Goal: Task Accomplishment & Management: Complete application form

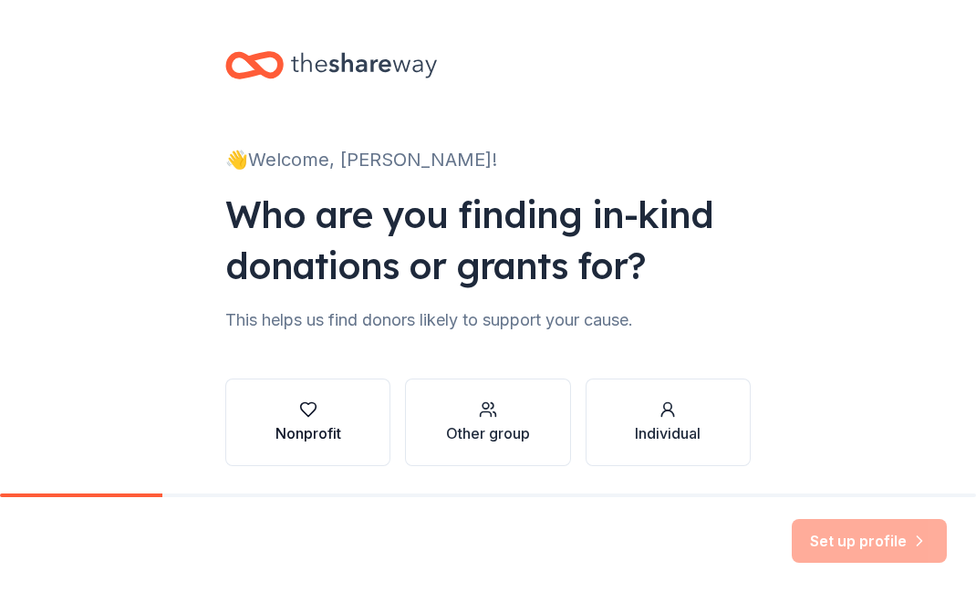
click at [313, 424] on div "Nonprofit" at bounding box center [309, 434] width 66 height 22
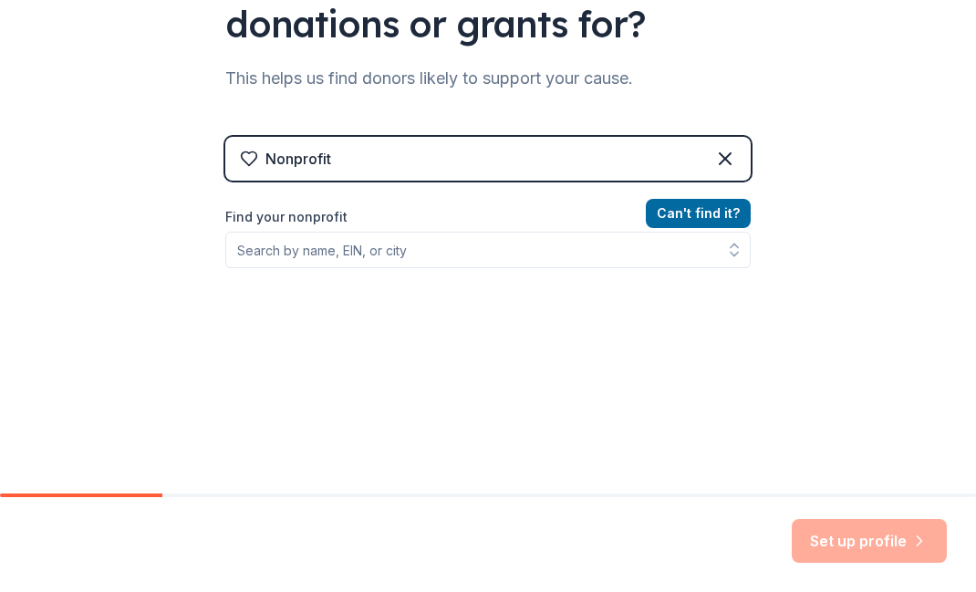
scroll to position [258, 0]
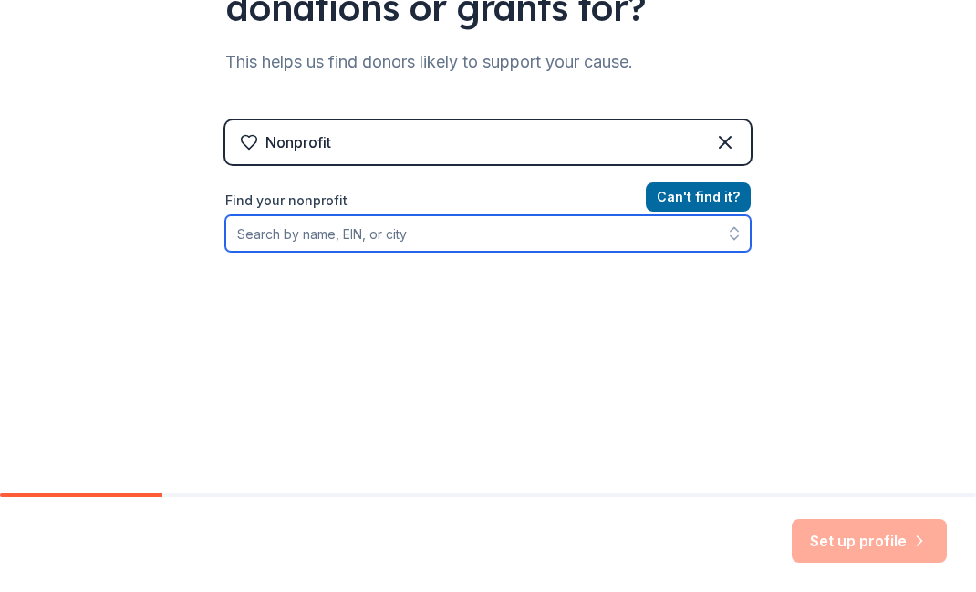
click at [469, 233] on input "Find your nonprofit" at bounding box center [488, 233] width 526 height 37
type input "bridgewood farms"
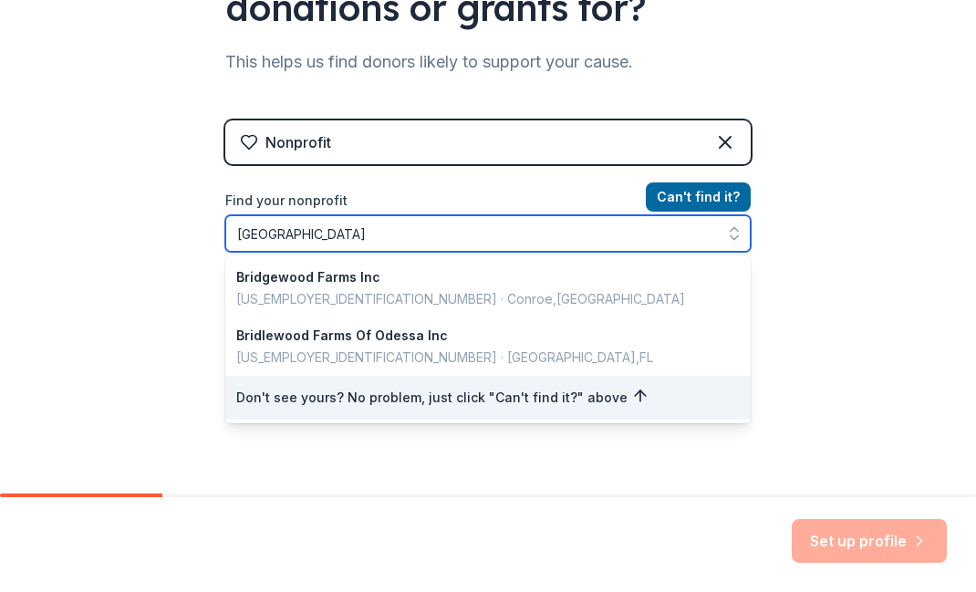
scroll to position [130, 0]
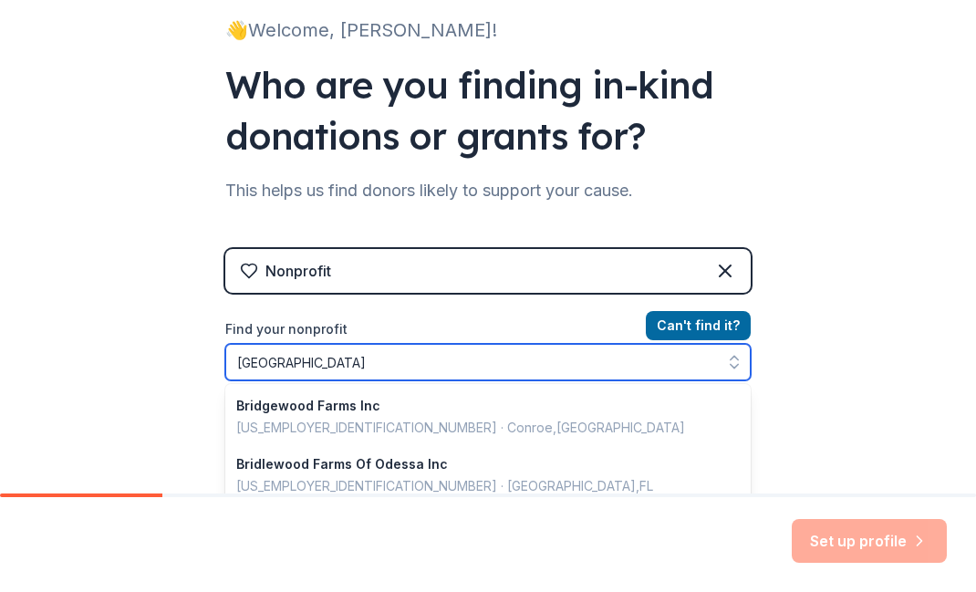
drag, startPoint x: 469, startPoint y: 233, endPoint x: 317, endPoint y: 289, distance: 162.6
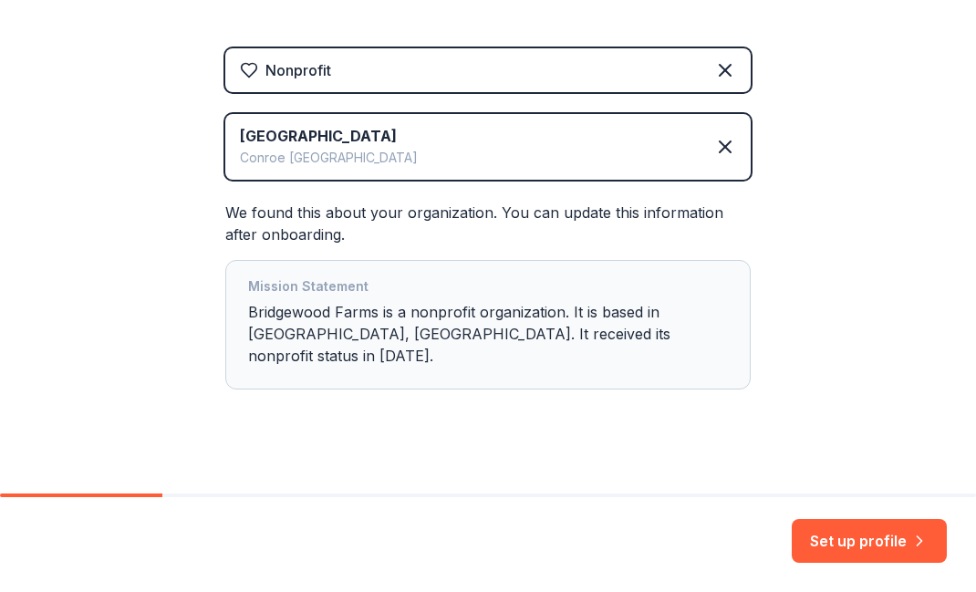
scroll to position [329, 0]
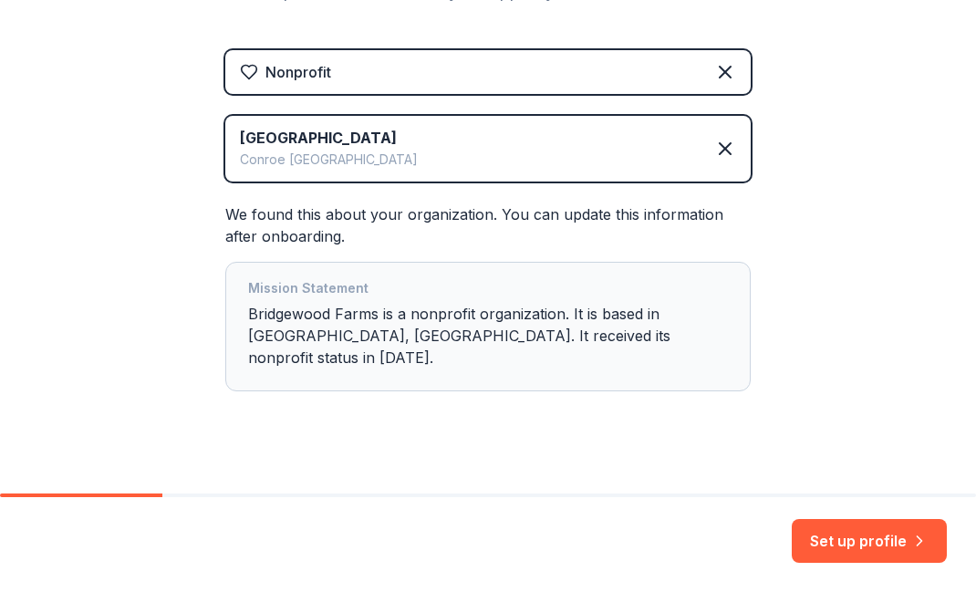
click at [601, 340] on div "Mission Statement Bridgewood Farms is a nonprofit organization. It is based in …" at bounding box center [488, 326] width 480 height 99
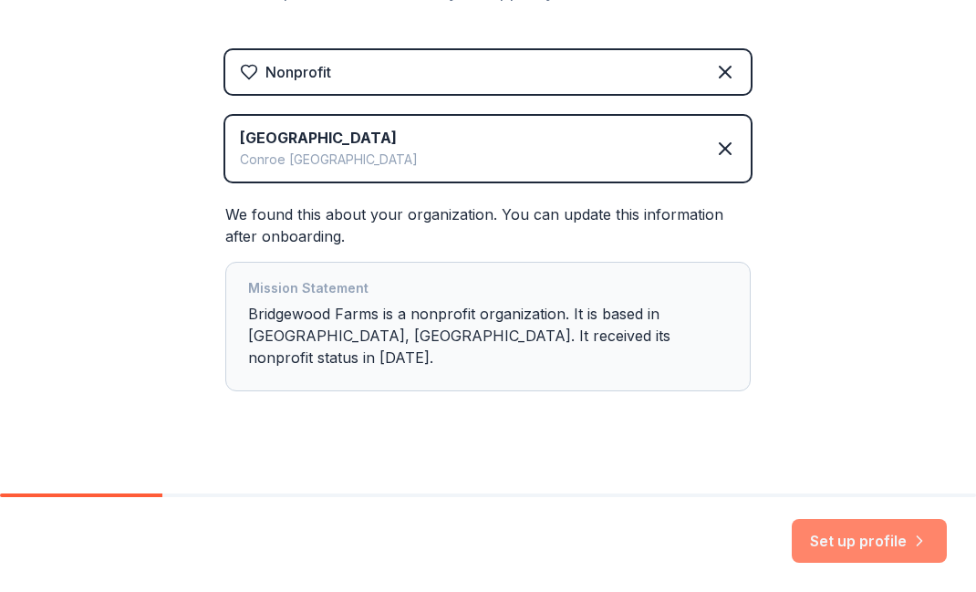
click at [873, 541] on button "Set up profile" at bounding box center [869, 541] width 155 height 44
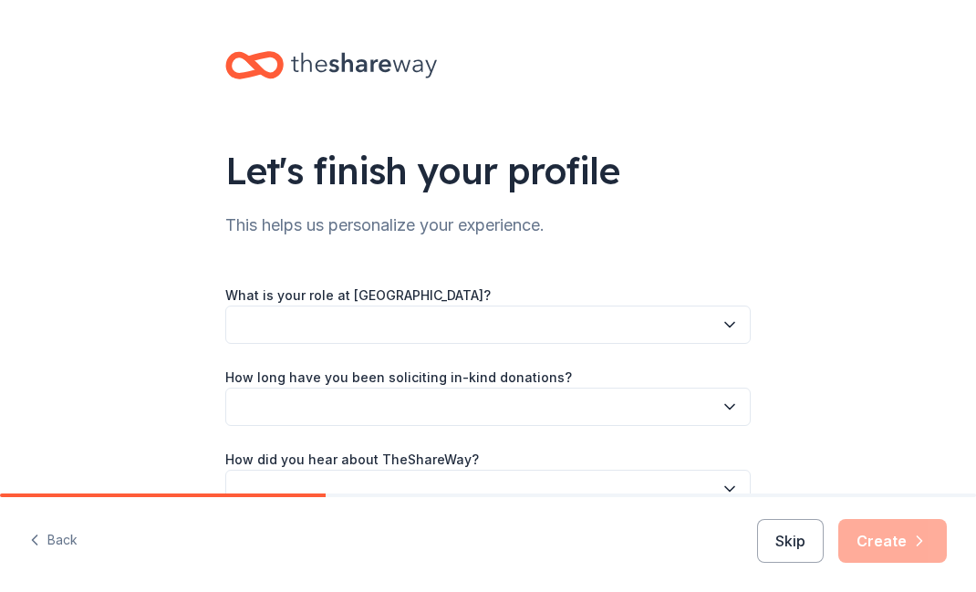
click at [606, 329] on button "button" at bounding box center [488, 325] width 526 height 38
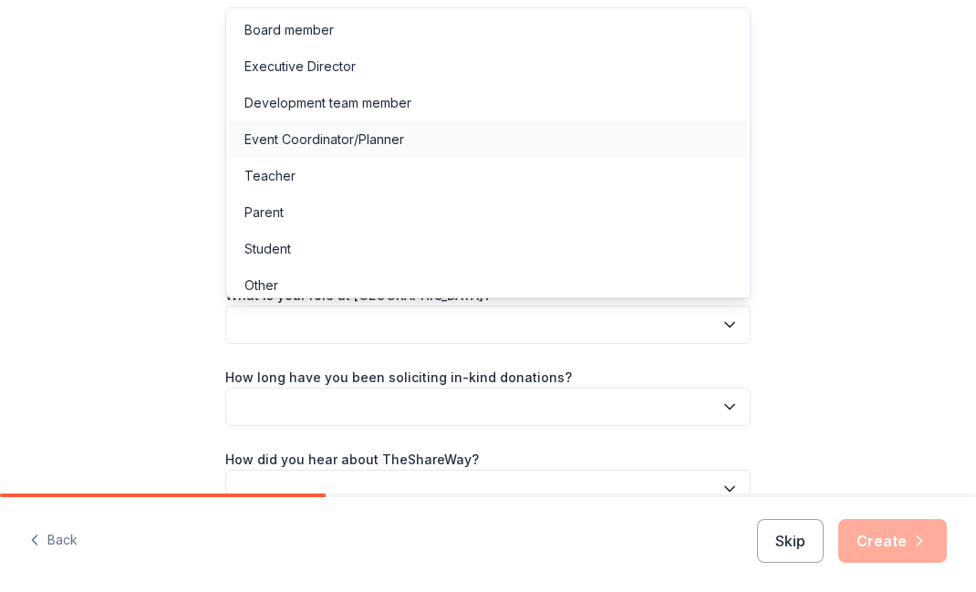
click at [516, 140] on div "Event Coordinator/Planner" at bounding box center [488, 139] width 516 height 37
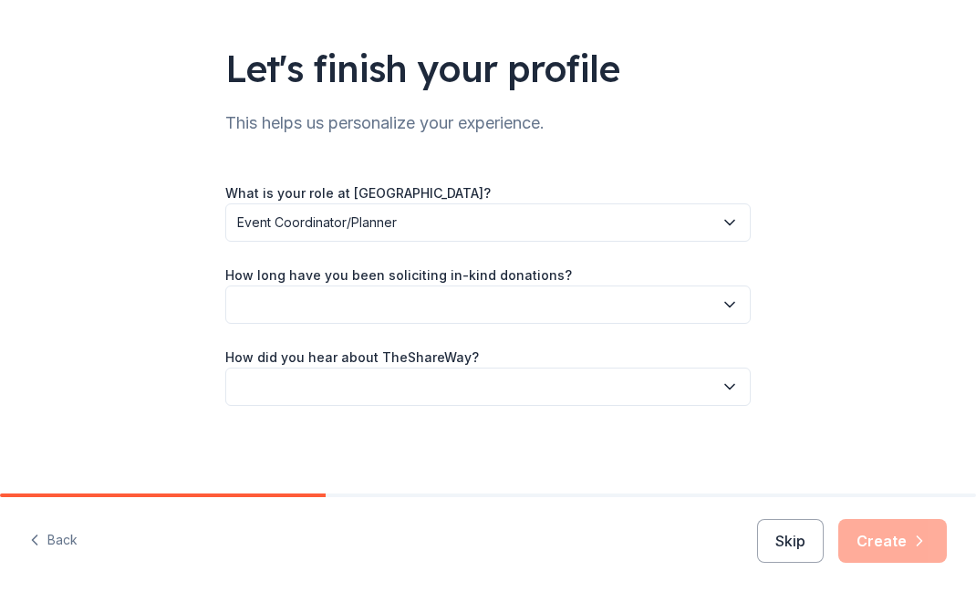
scroll to position [102, 0]
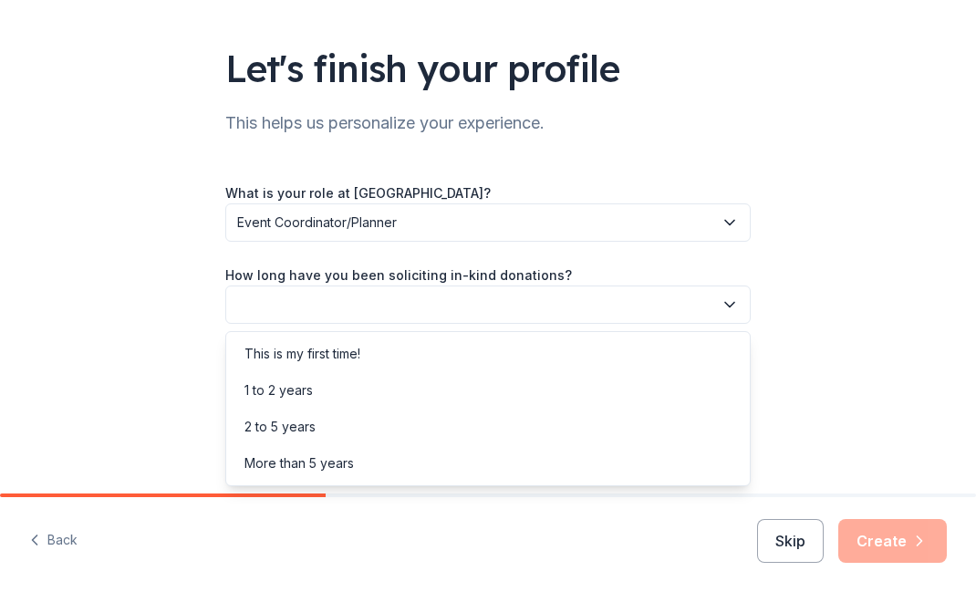
click at [581, 309] on button "button" at bounding box center [488, 305] width 526 height 38
click at [548, 386] on div "1 to 2 years" at bounding box center [488, 390] width 516 height 37
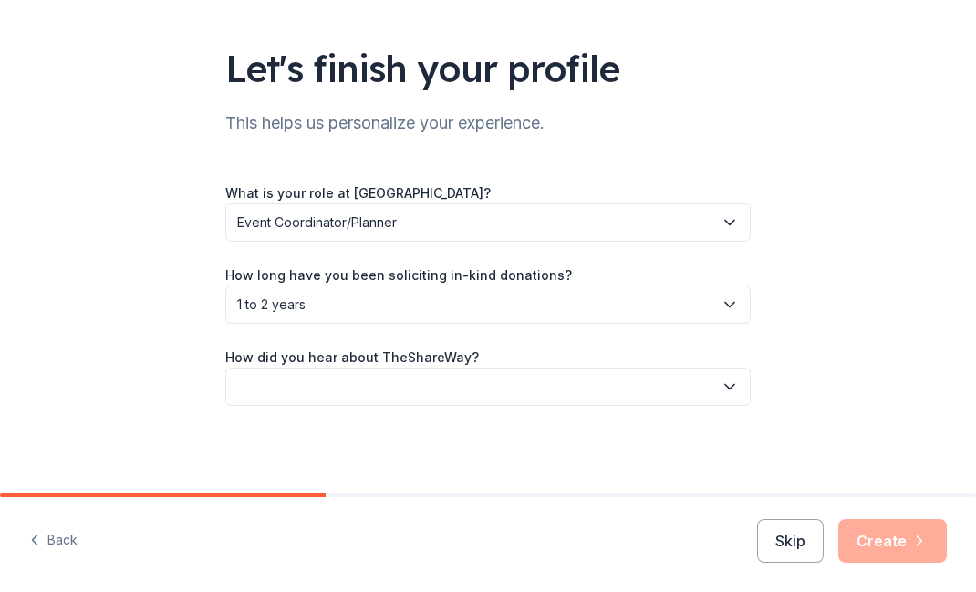
click at [742, 311] on button "1 to 2 years" at bounding box center [488, 305] width 526 height 38
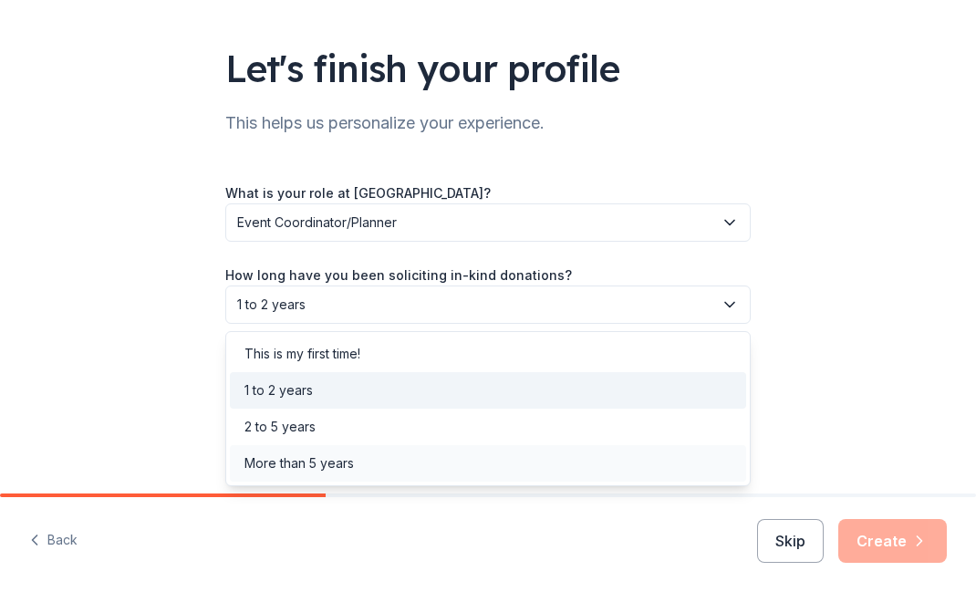
click at [655, 475] on div "More than 5 years" at bounding box center [488, 463] width 516 height 37
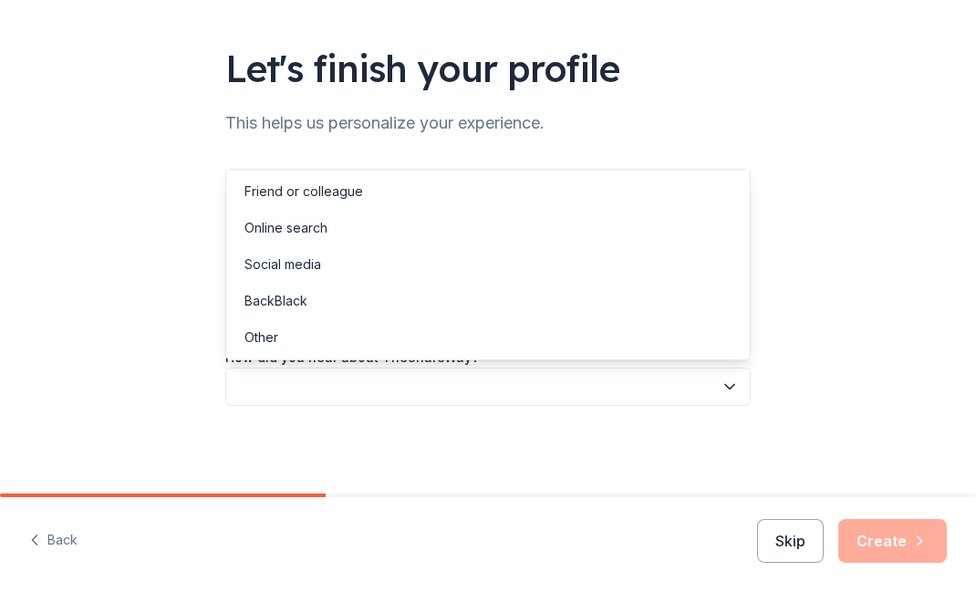
click at [736, 389] on icon "button" at bounding box center [730, 387] width 18 height 18
click at [687, 237] on div "Online search" at bounding box center [488, 228] width 516 height 37
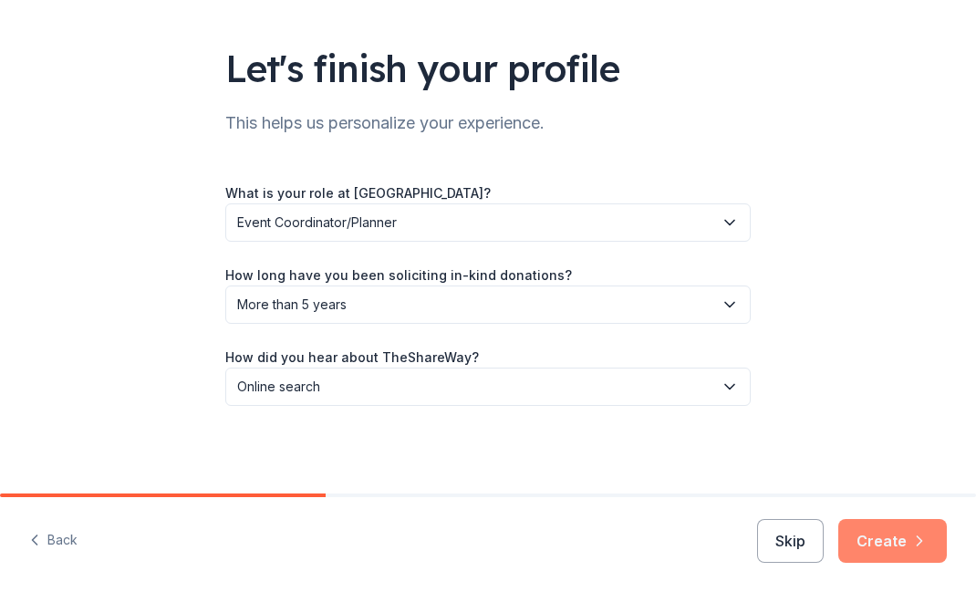
click at [880, 535] on button "Create" at bounding box center [893, 541] width 109 height 44
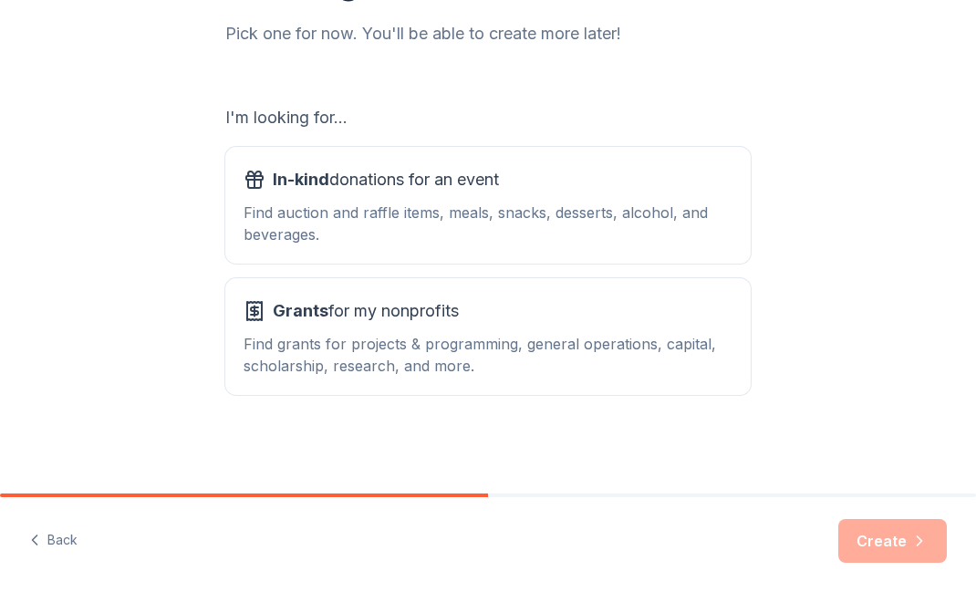
scroll to position [243, 0]
click at [688, 224] on div "Find auction and raffle items, meals, snacks, desserts, alcohol, and beverages." at bounding box center [488, 224] width 489 height 44
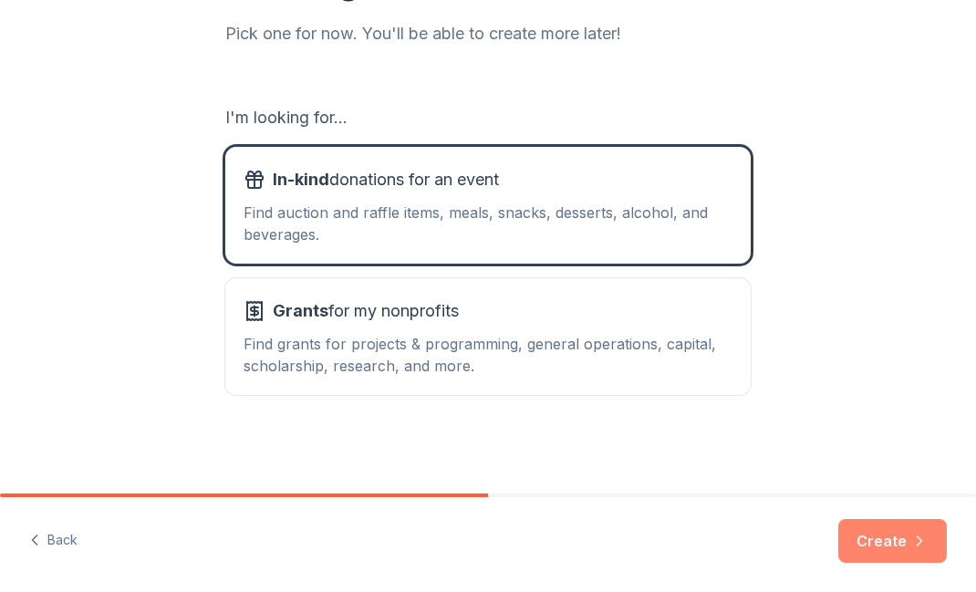
click at [891, 543] on button "Create" at bounding box center [893, 541] width 109 height 44
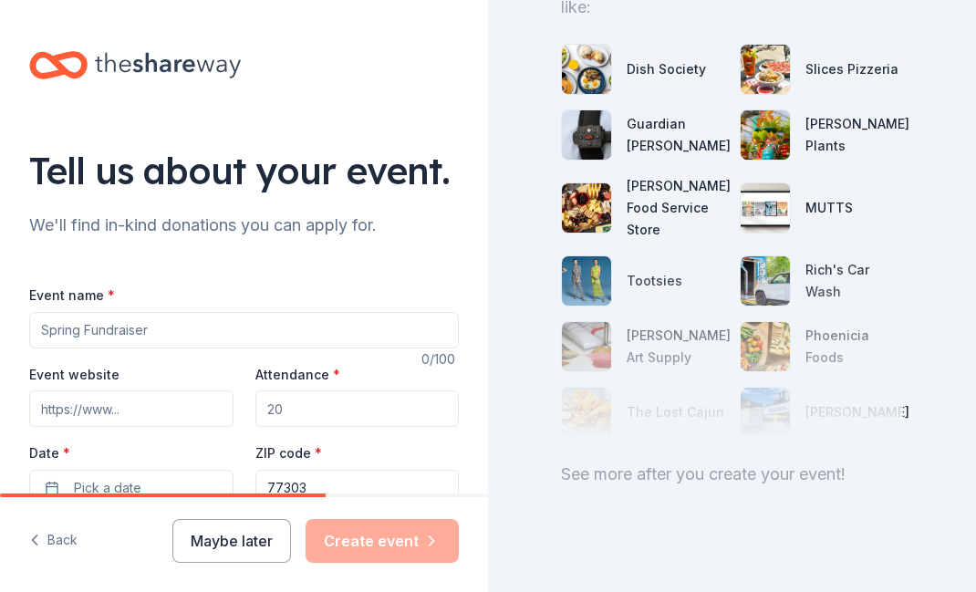
scroll to position [235, 0]
click at [265, 331] on input "Event name *" at bounding box center [244, 330] width 430 height 37
type input "Pints for a Purpose"
click at [177, 416] on input "Event website" at bounding box center [131, 409] width 204 height 37
paste input "https://www.facebook.com/share/p/1ENa6PmX4X/"
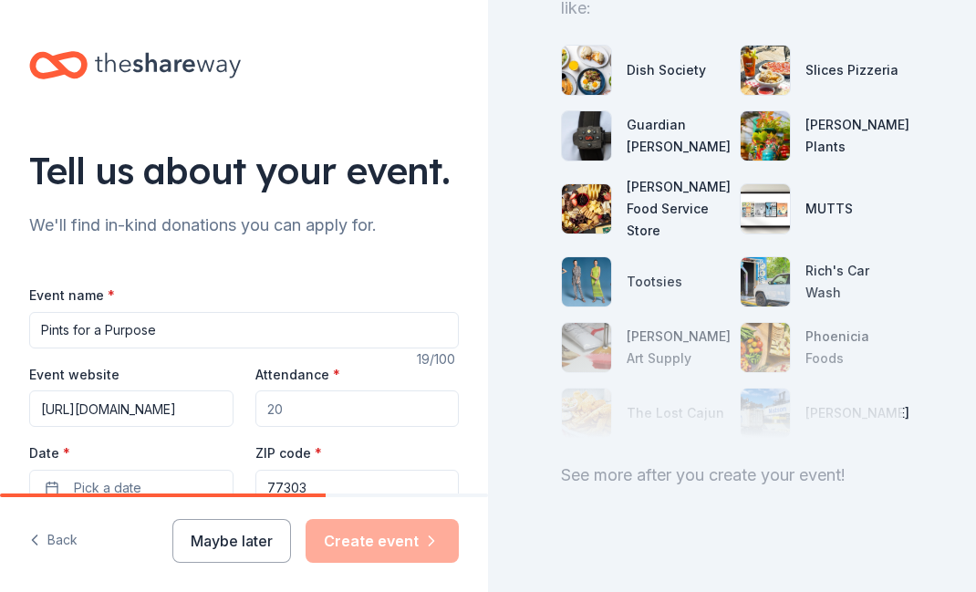
type input "https://www.facebook.com/share/p/1ENa6PmX4X/"
click at [302, 414] on input "Attendance *" at bounding box center [358, 409] width 204 height 37
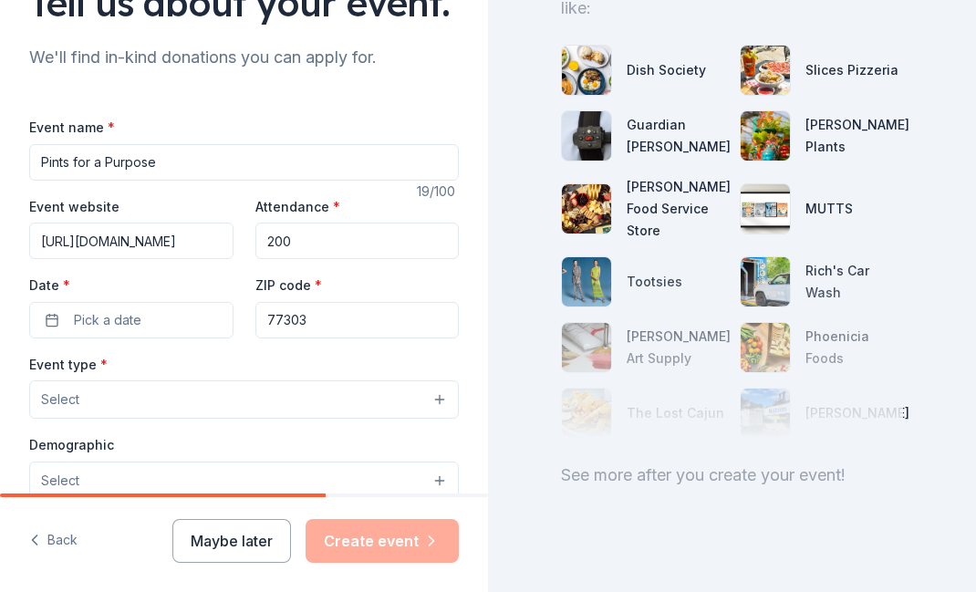
scroll to position [170, 0]
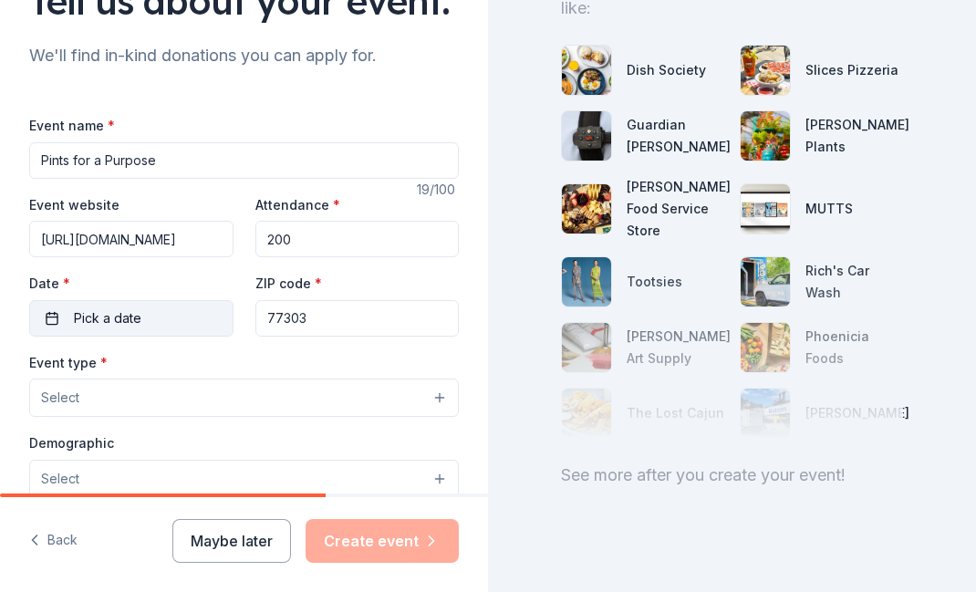
type input "200"
click at [165, 315] on button "Pick a date" at bounding box center [131, 318] width 204 height 37
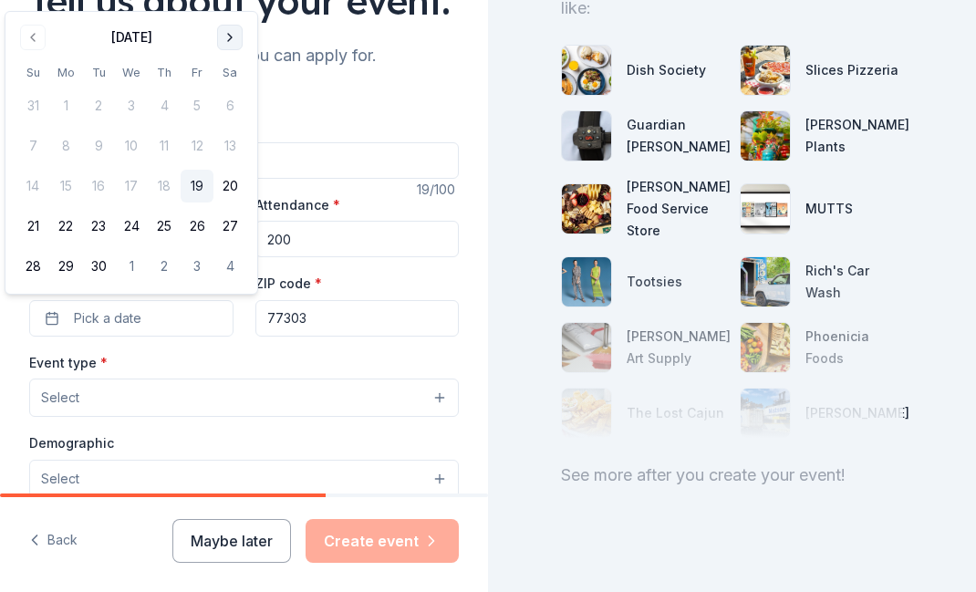
click at [234, 29] on button "Go to next month" at bounding box center [230, 38] width 26 height 26
click at [100, 143] on button "7" at bounding box center [98, 146] width 33 height 33
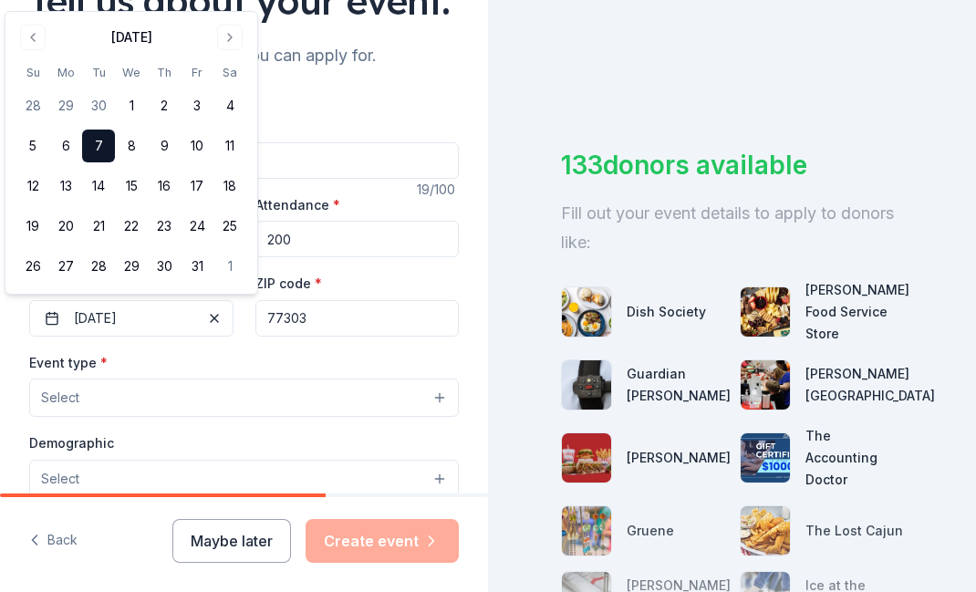
click at [261, 355] on div "Event type * Select" at bounding box center [244, 384] width 430 height 67
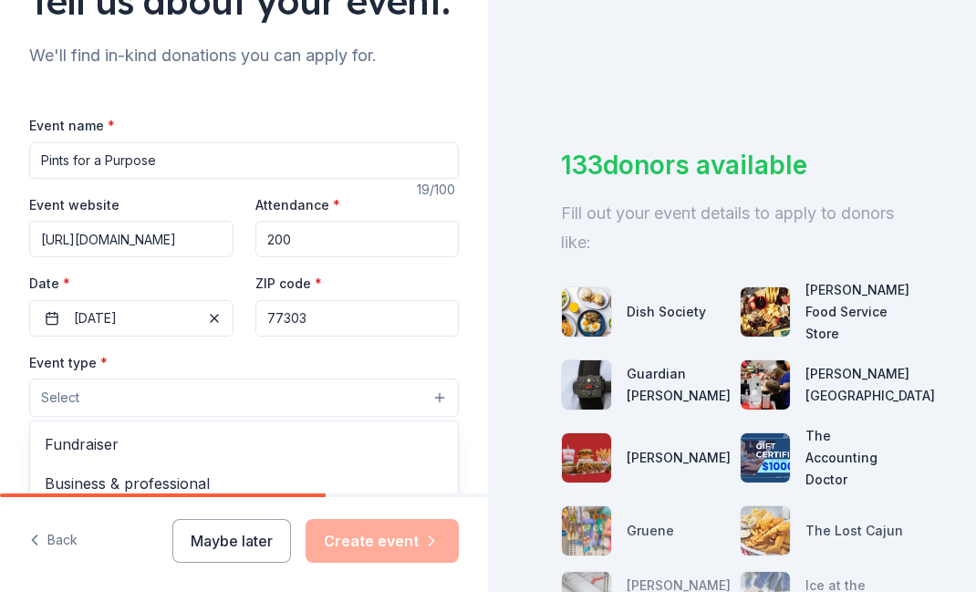
click at [439, 395] on button "Select" at bounding box center [244, 398] width 430 height 38
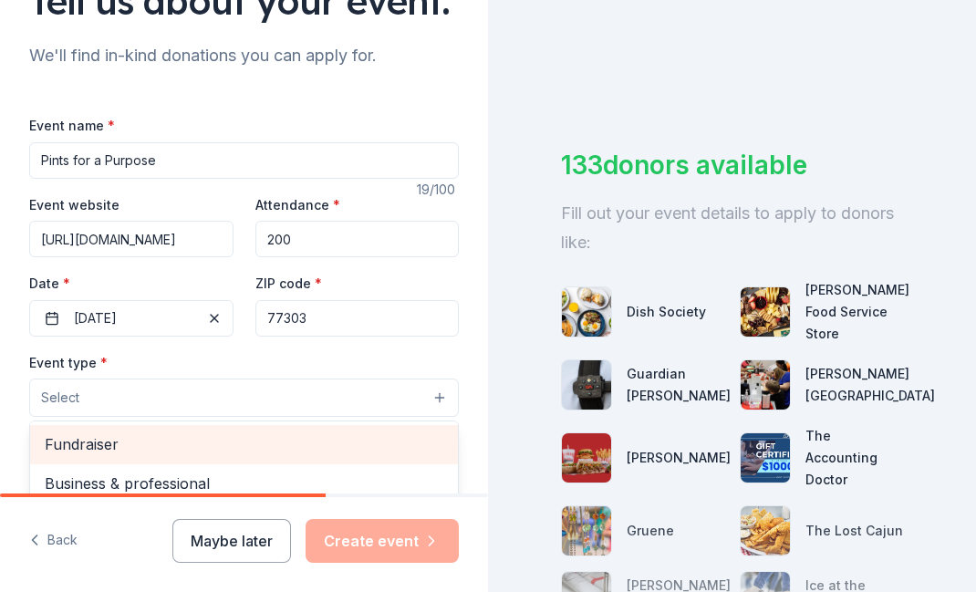
click at [328, 439] on span "Fundraiser" at bounding box center [244, 445] width 399 height 24
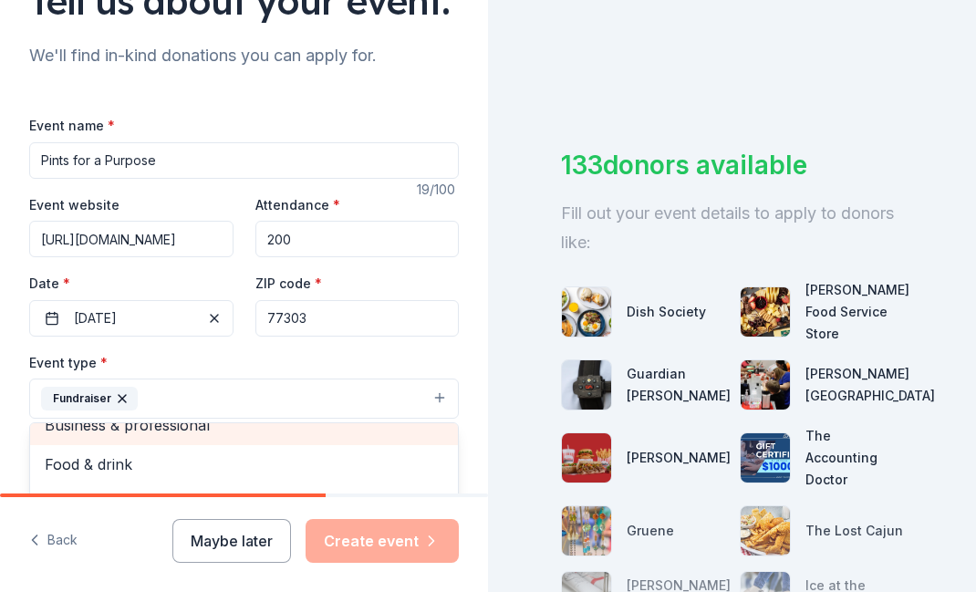
scroll to position [20, 0]
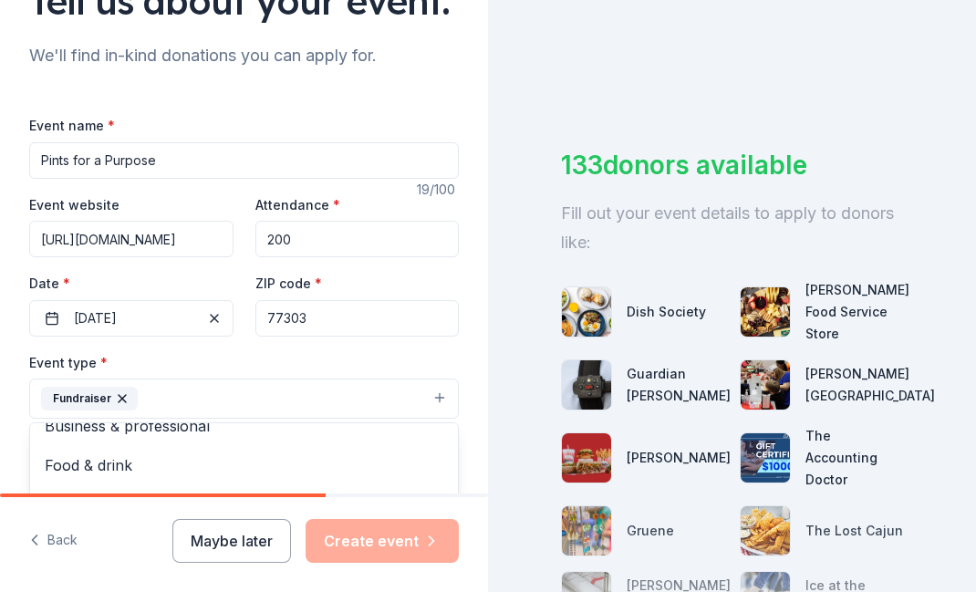
click at [467, 352] on div "Tell us about your event. We'll find in-kind donations you can apply for. Event…" at bounding box center [244, 438] width 488 height 1216
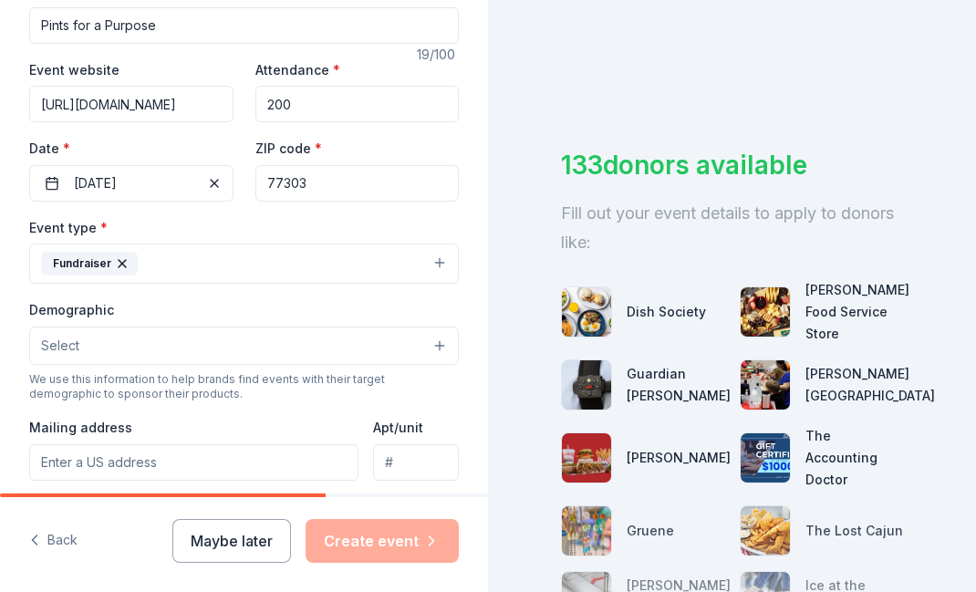
scroll to position [310, 0]
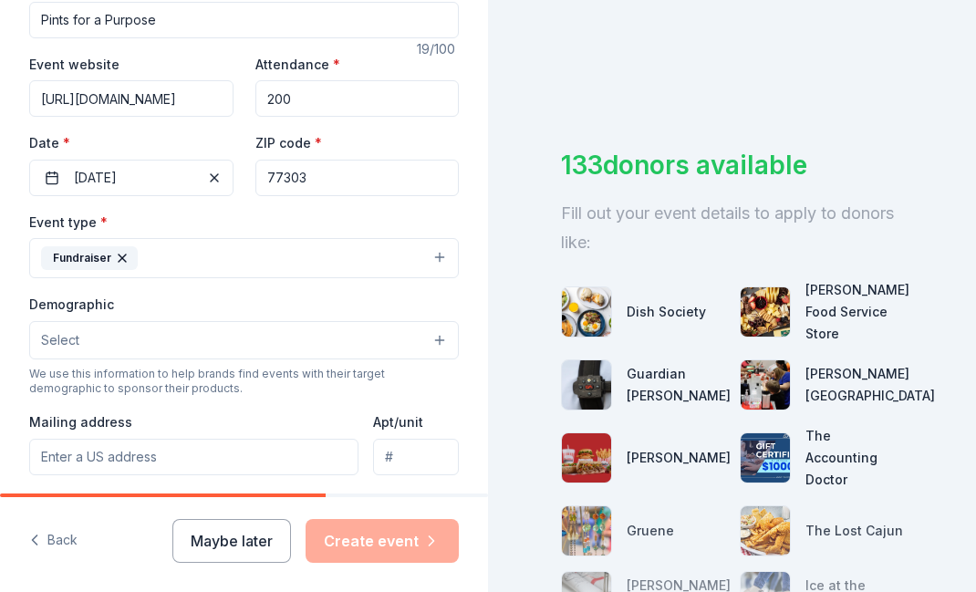
click at [373, 339] on button "Select" at bounding box center [244, 340] width 430 height 38
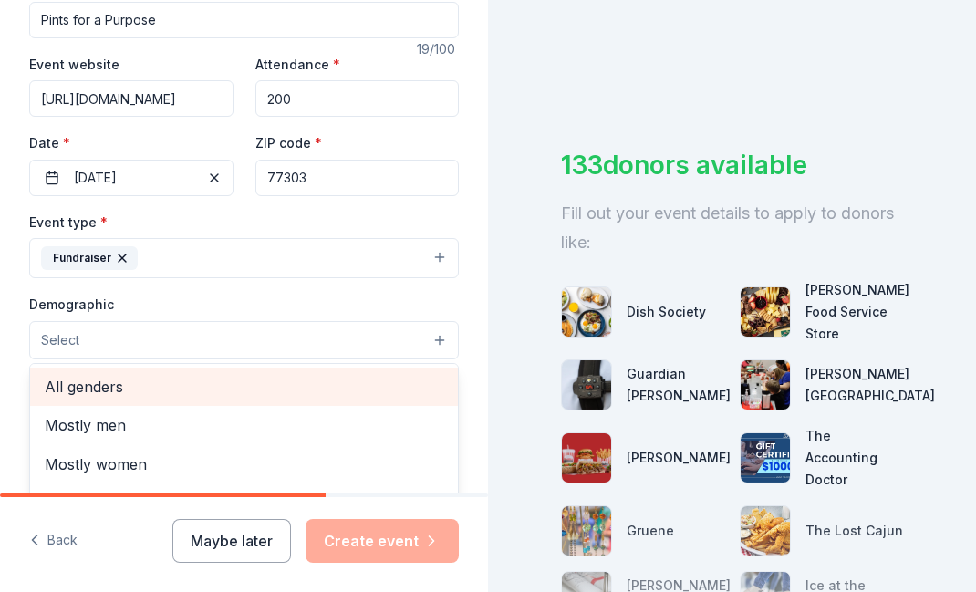
click at [318, 395] on span "All genders" at bounding box center [244, 387] width 399 height 24
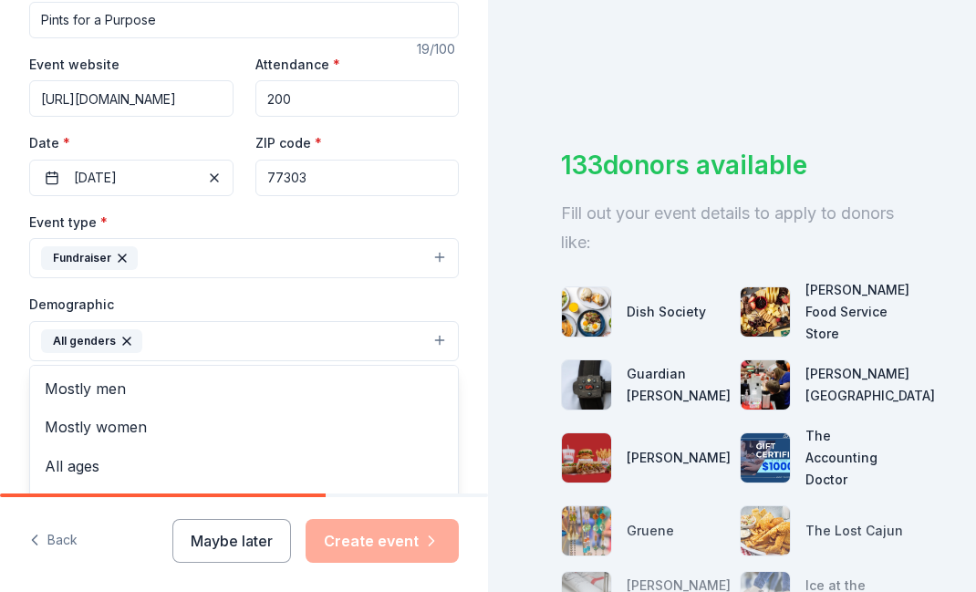
click at [423, 293] on div "Demographic All genders Mostly men Mostly women All ages 0-10 yrs 10-20 yrs 20-…" at bounding box center [244, 327] width 430 height 68
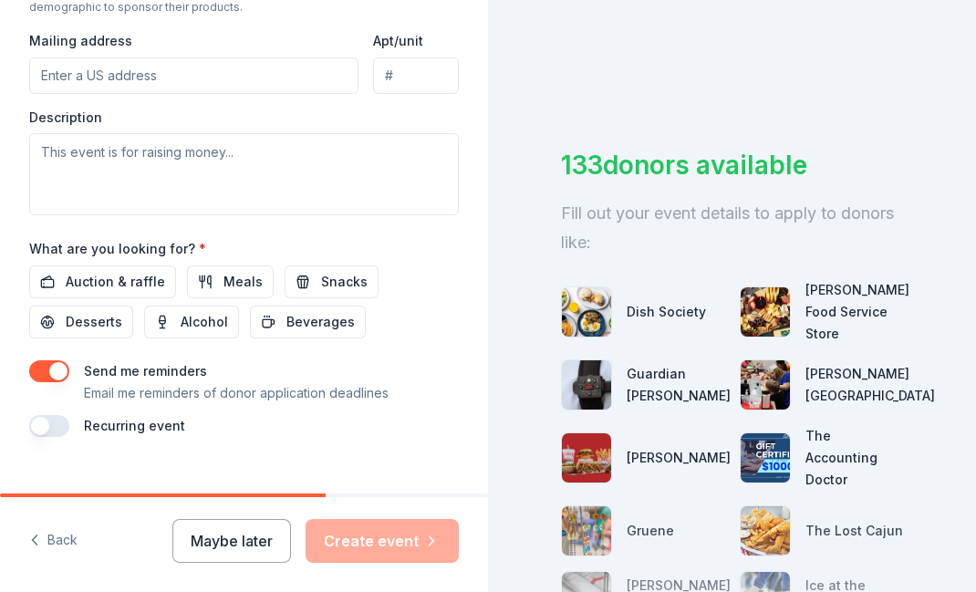
scroll to position [694, 0]
click at [135, 284] on span "Auction & raffle" at bounding box center [115, 281] width 99 height 22
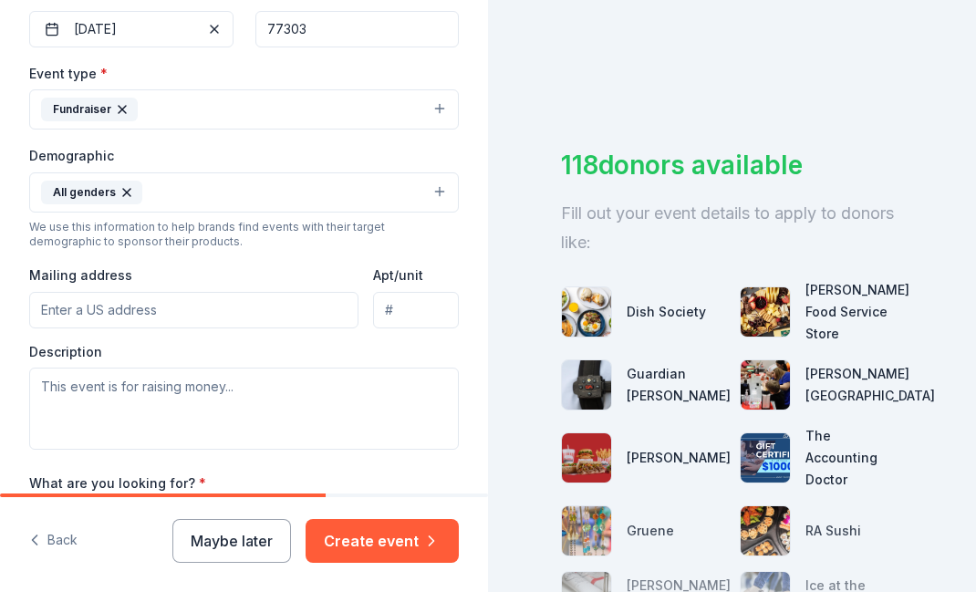
scroll to position [458, 0]
type input "11680 Rose Road, Conroe, TX, 77303"
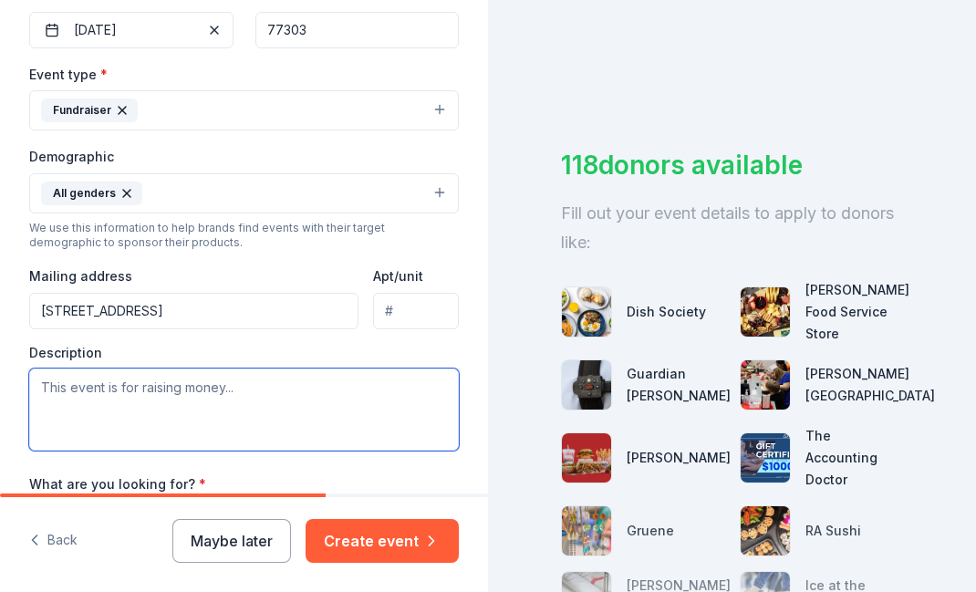
click at [233, 383] on textarea at bounding box center [244, 410] width 430 height 82
click at [171, 383] on textarea at bounding box center [244, 410] width 430 height 82
paste textarea "I'm Gina Helm, Community Coordinator for Bridgewood Farms. We're a non-profit o…"
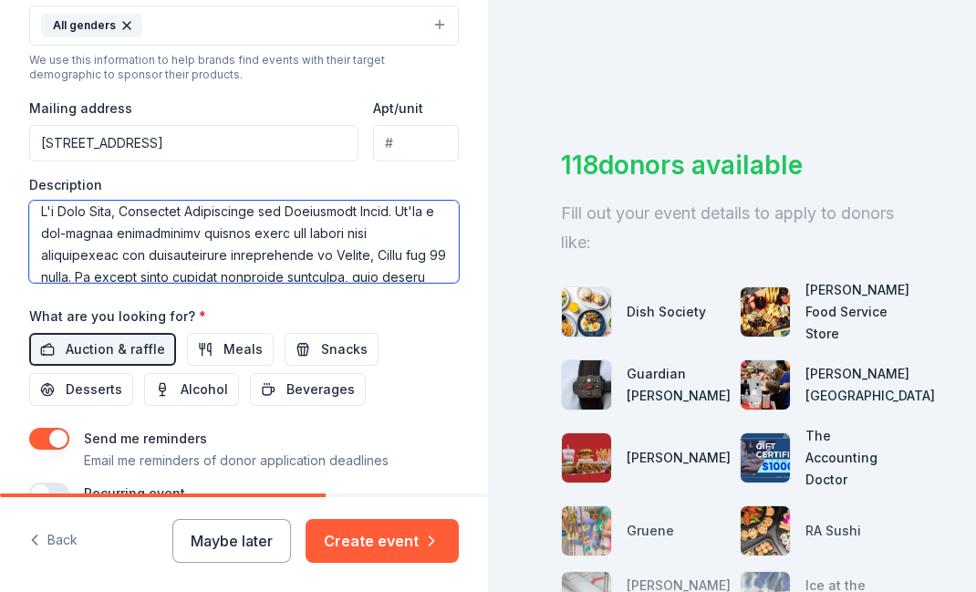
scroll to position [0, 0]
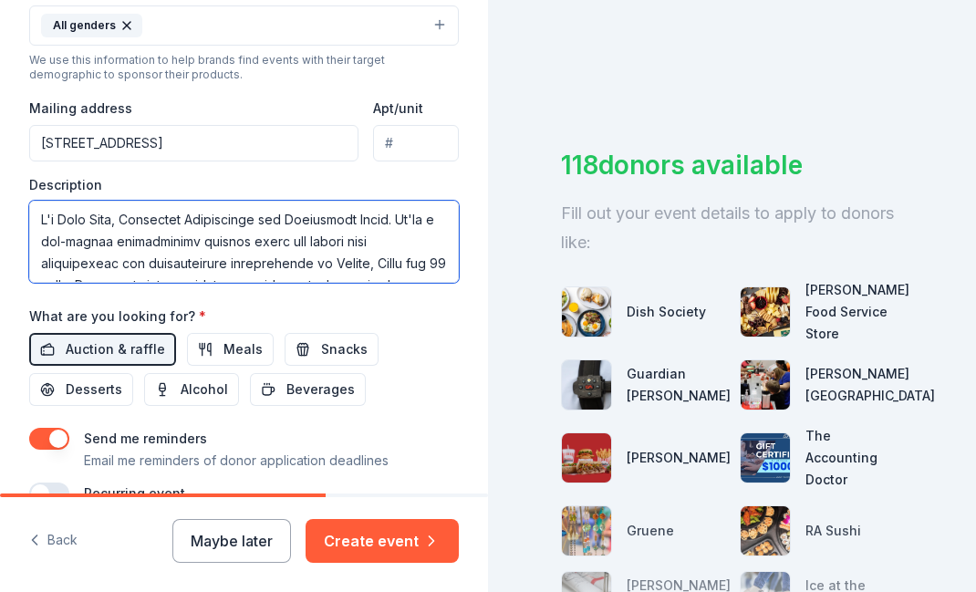
drag, startPoint x: 355, startPoint y: 270, endPoint x: 32, endPoint y: 193, distance: 332.0
click at [30, 192] on div "Description" at bounding box center [244, 230] width 430 height 108
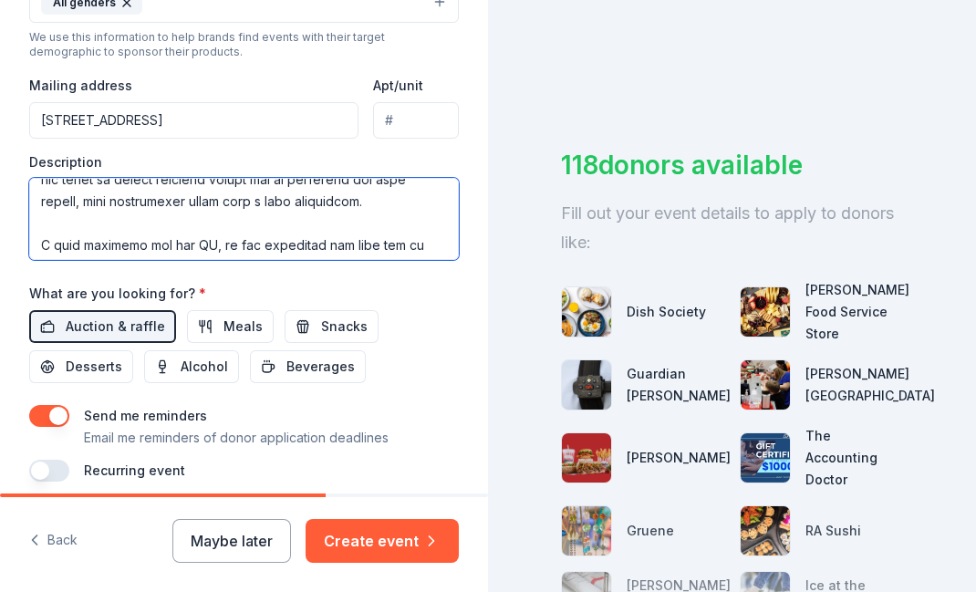
scroll to position [712, 0]
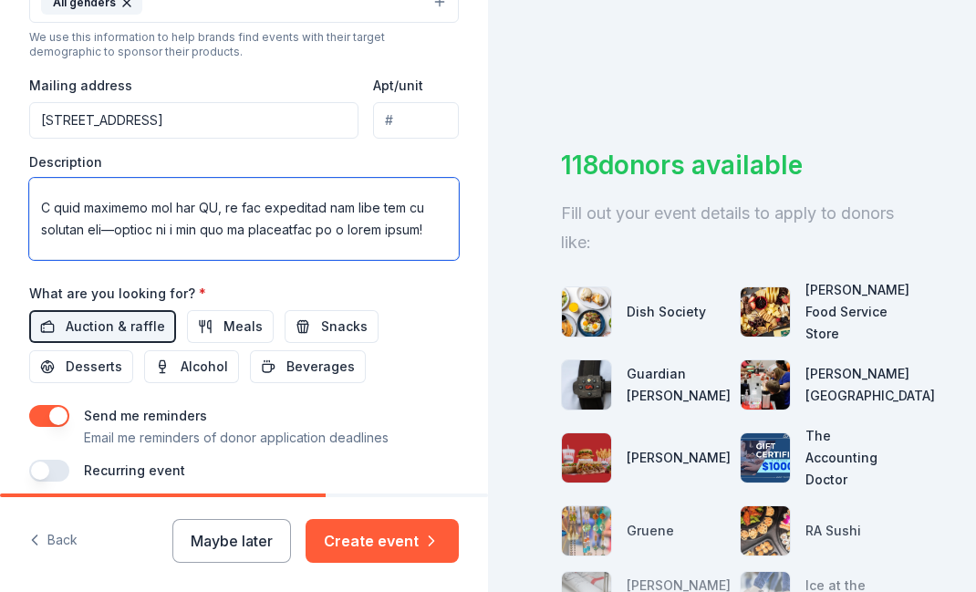
click at [83, 201] on textarea at bounding box center [244, 219] width 430 height 82
drag, startPoint x: 39, startPoint y: 203, endPoint x: 359, endPoint y: 237, distance: 321.3
click at [359, 237] on textarea at bounding box center [244, 219] width 430 height 82
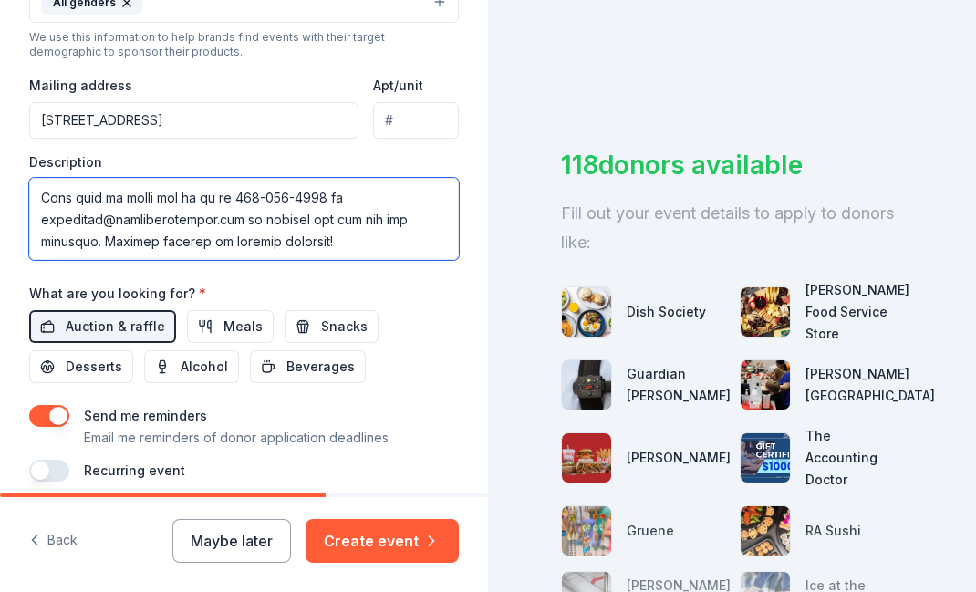
scroll to position [723, 0]
drag, startPoint x: 47, startPoint y: 192, endPoint x: 97, endPoint y: 239, distance: 69.1
click at [97, 239] on textarea at bounding box center [244, 219] width 430 height 82
drag, startPoint x: 279, startPoint y: 240, endPoint x: 21, endPoint y: 242, distance: 258.3
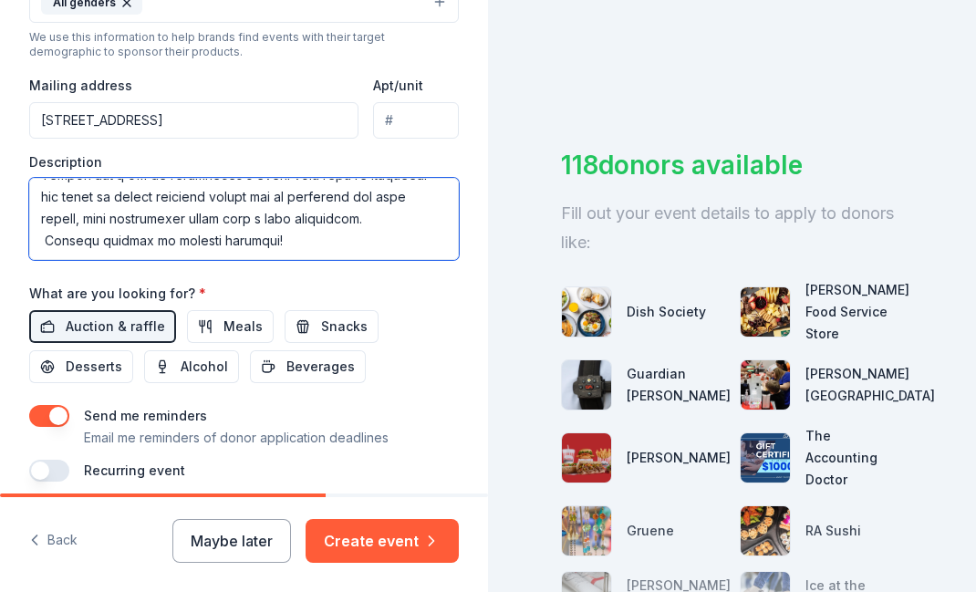
drag, startPoint x: 300, startPoint y: 193, endPoint x: -3, endPoint y: 198, distance: 303.0
click at [0, 198] on html "Tell us about your event. We'll find in-kind donations you can apply for. Event…" at bounding box center [488, 296] width 976 height 592
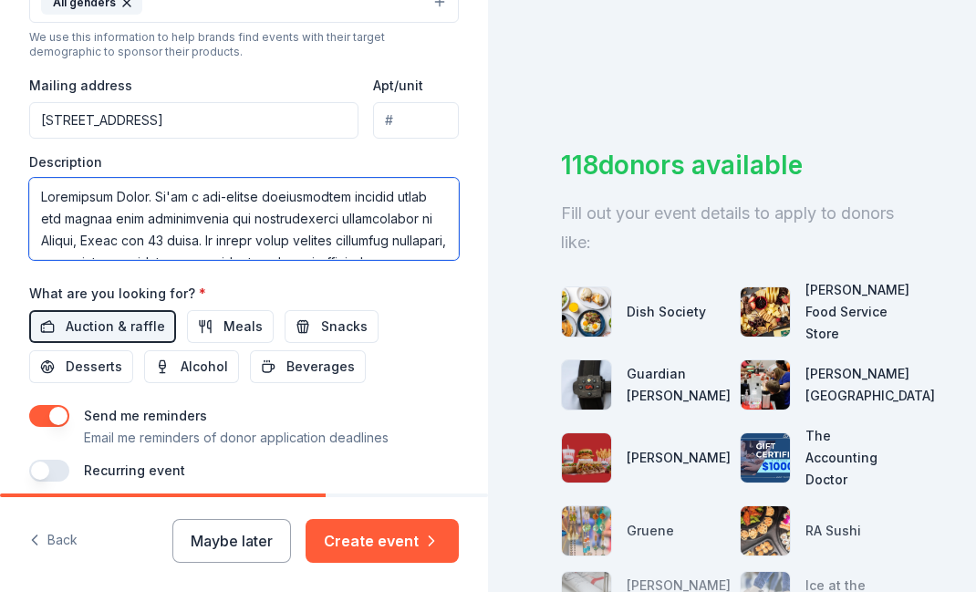
drag, startPoint x: 196, startPoint y: 197, endPoint x: 196, endPoint y: 229, distance: 31.9
click at [196, 197] on textarea at bounding box center [244, 219] width 430 height 82
click at [427, 224] on textarea at bounding box center [244, 219] width 430 height 82
click at [178, 193] on textarea at bounding box center [244, 219] width 430 height 82
click at [171, 194] on textarea at bounding box center [244, 219] width 430 height 82
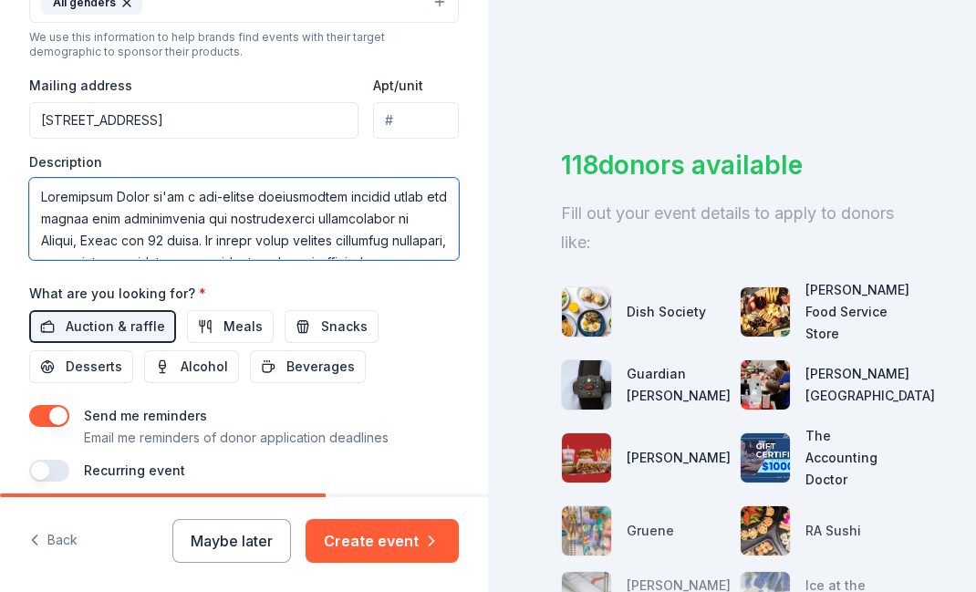
click at [188, 187] on textarea at bounding box center [244, 219] width 430 height 82
click at [419, 223] on textarea at bounding box center [244, 219] width 430 height 82
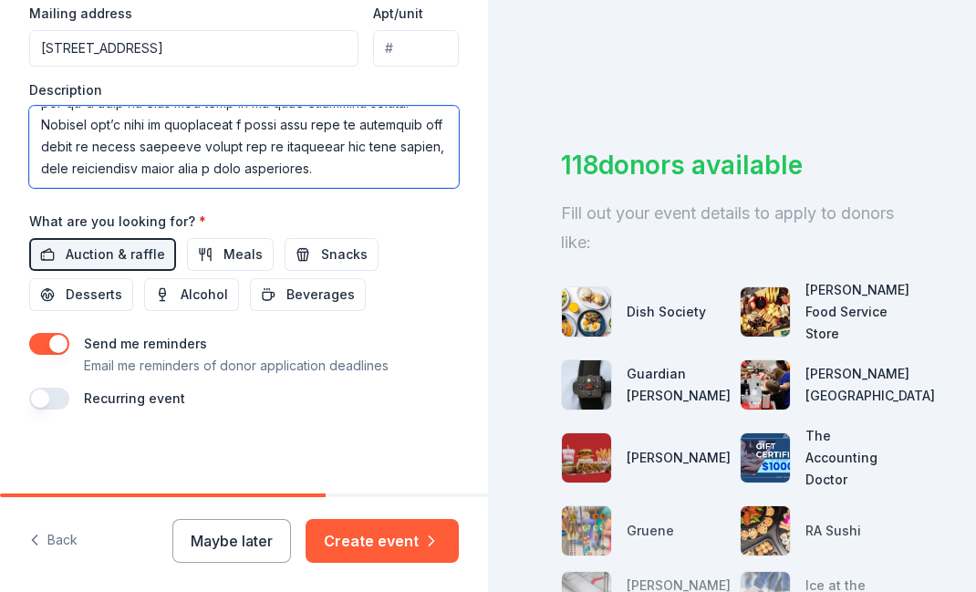
scroll to position [720, 0]
type textarea "Bridgewood Farms a non-profit organization serving teens and adults with intell…"
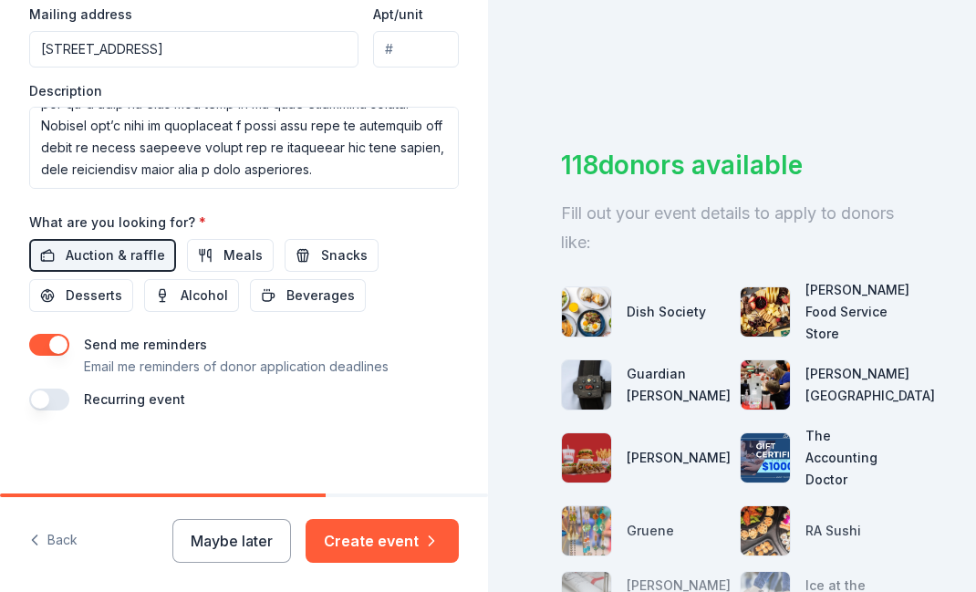
click at [59, 341] on button "button" at bounding box center [49, 345] width 40 height 22
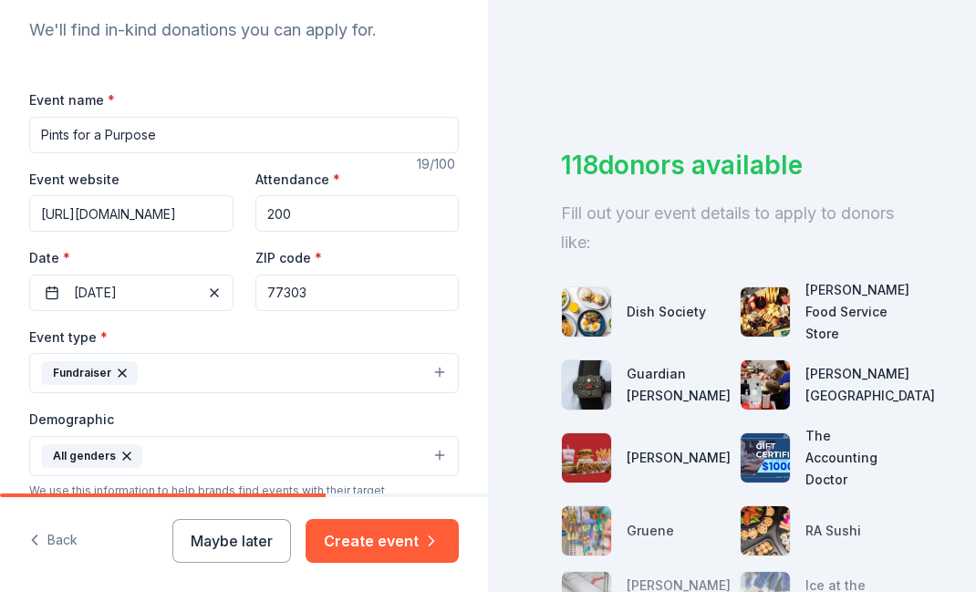
scroll to position [199, 0]
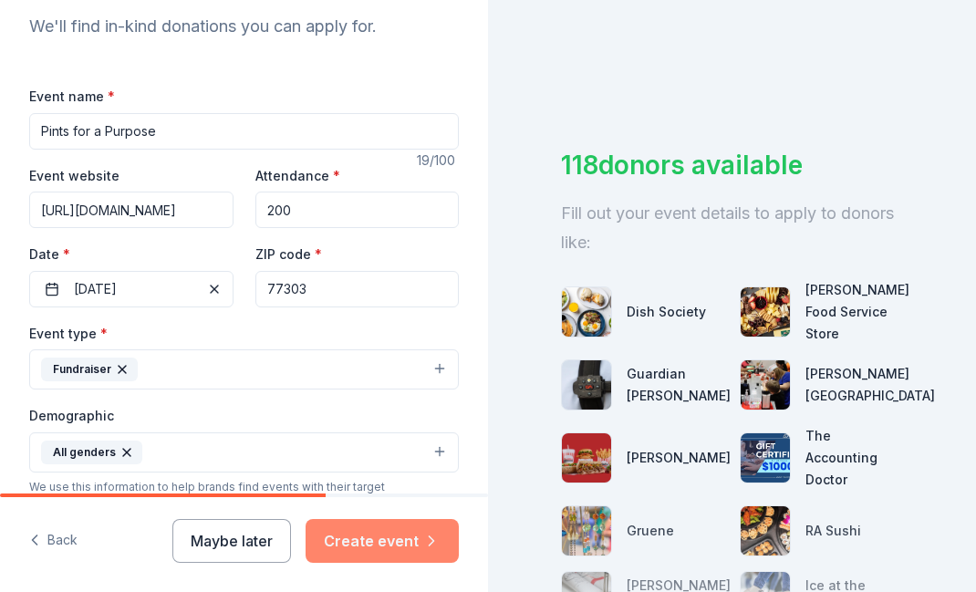
click at [394, 539] on button "Create event" at bounding box center [382, 541] width 153 height 44
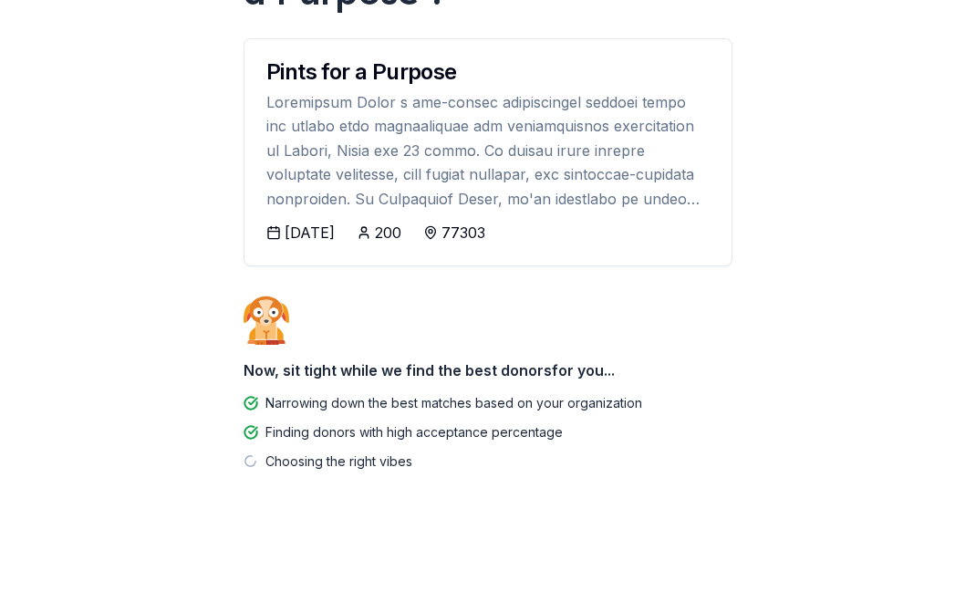
scroll to position [201, 0]
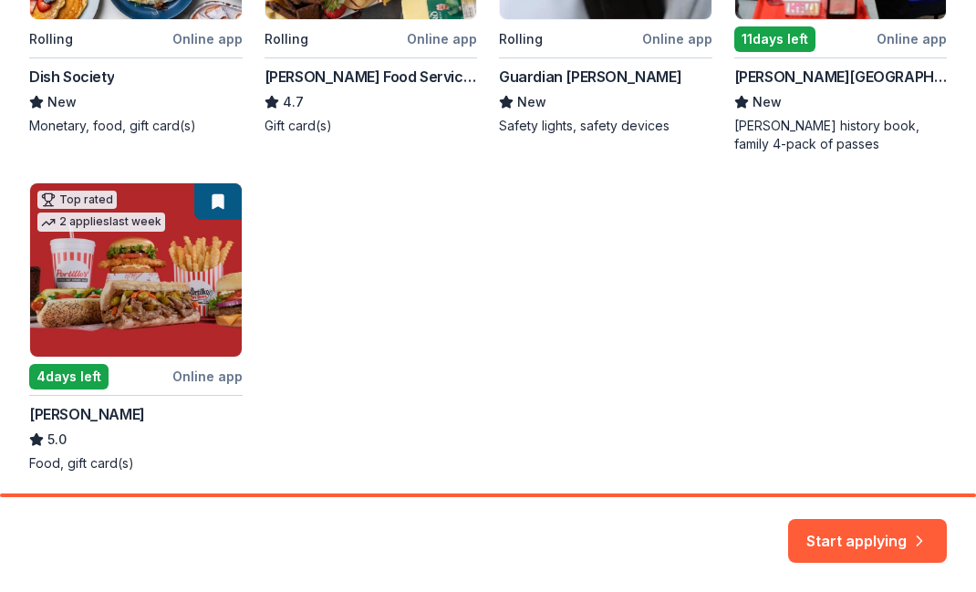
scroll to position [527, 0]
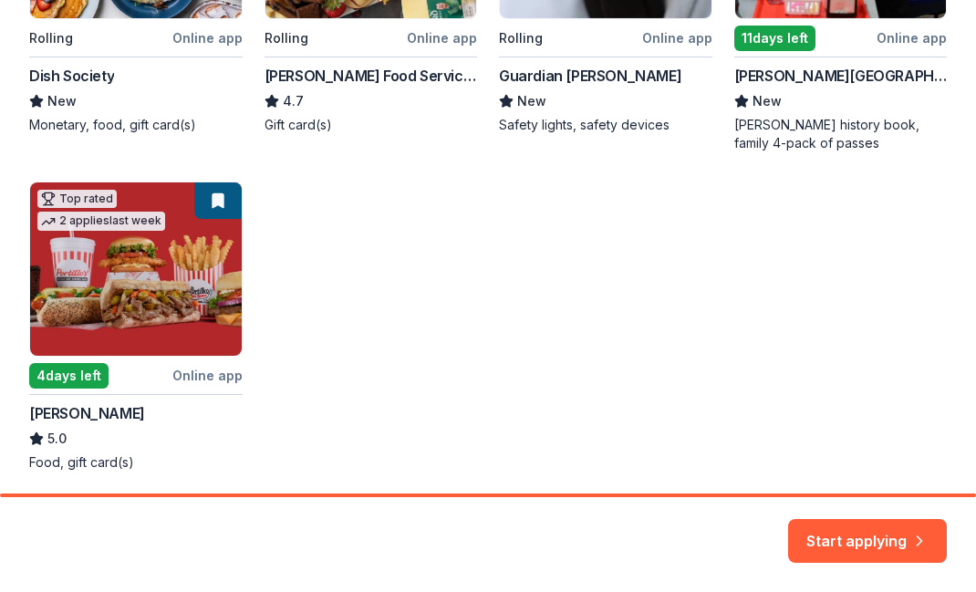
click at [827, 71] on div "1 apply last week Local Rolling Online app Dish Society New Monetary, food, gif…" at bounding box center [488, 158] width 918 height 628
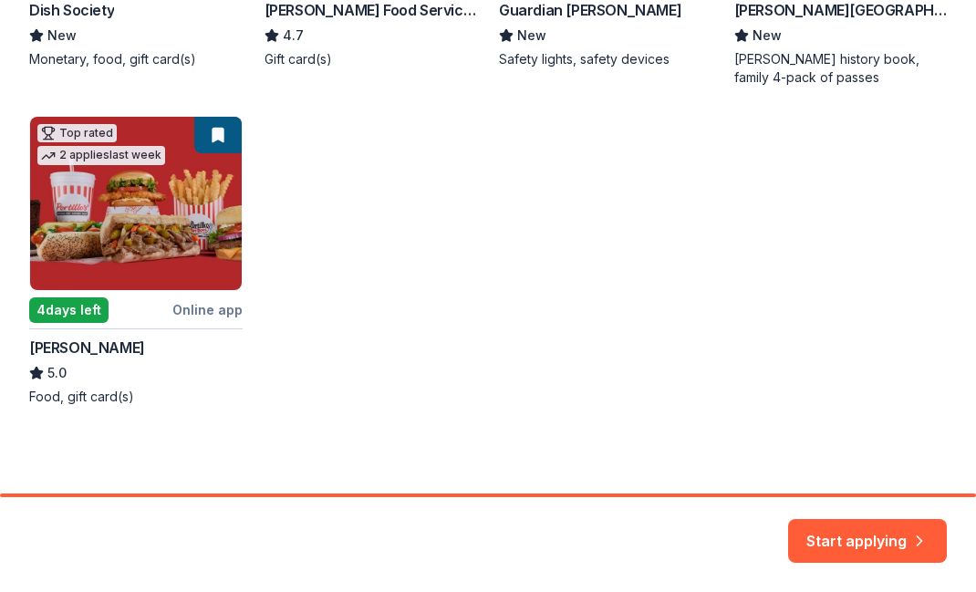
scroll to position [0, 0]
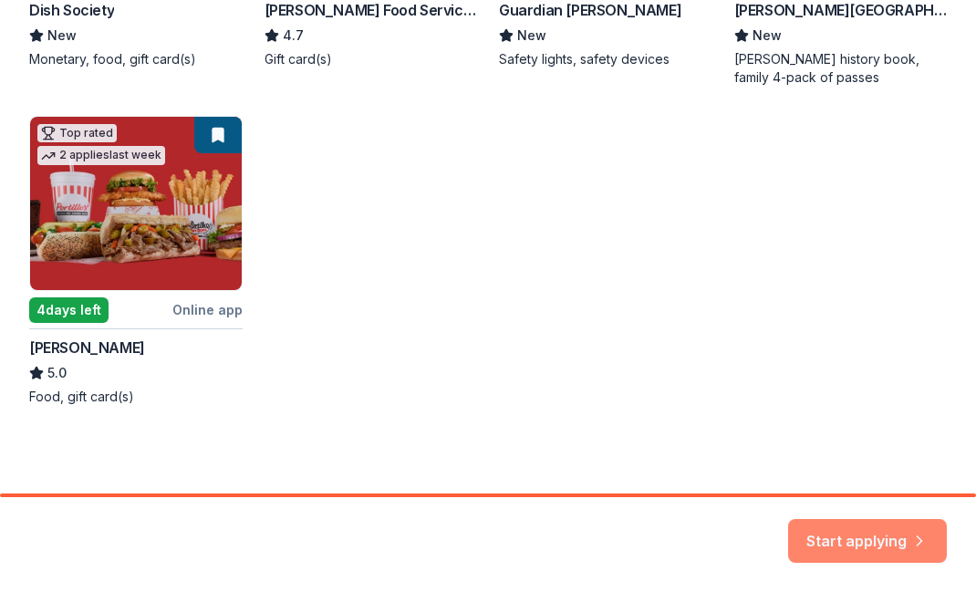
click at [854, 528] on button "Start applying" at bounding box center [867, 536] width 159 height 44
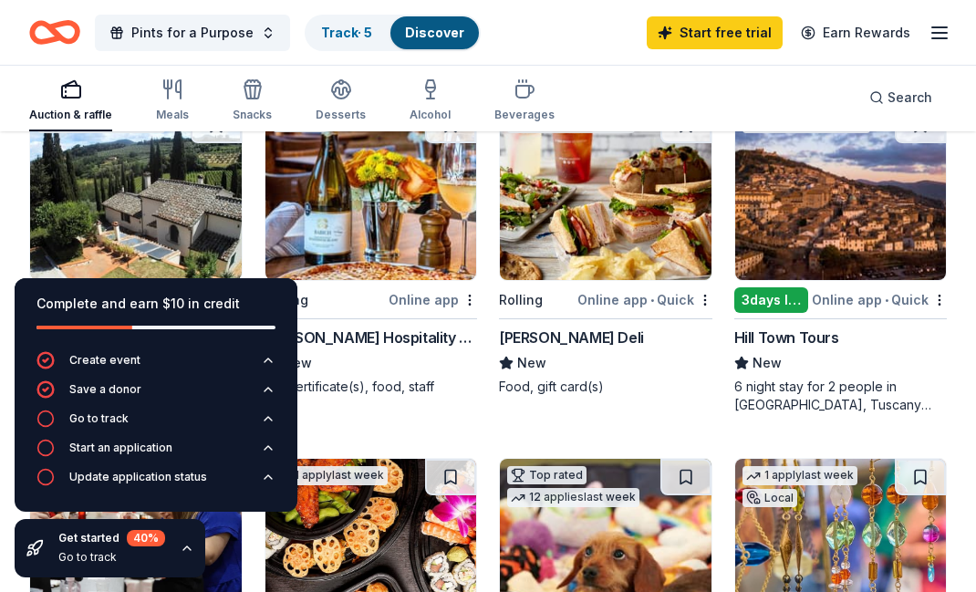
scroll to position [936, 0]
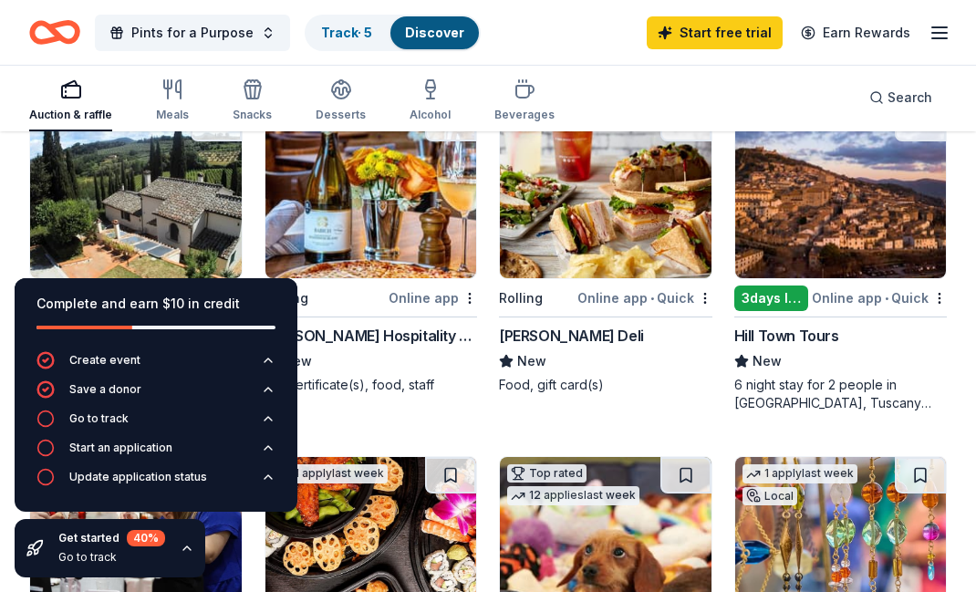
click at [645, 300] on div "Online app • Quick" at bounding box center [645, 298] width 135 height 23
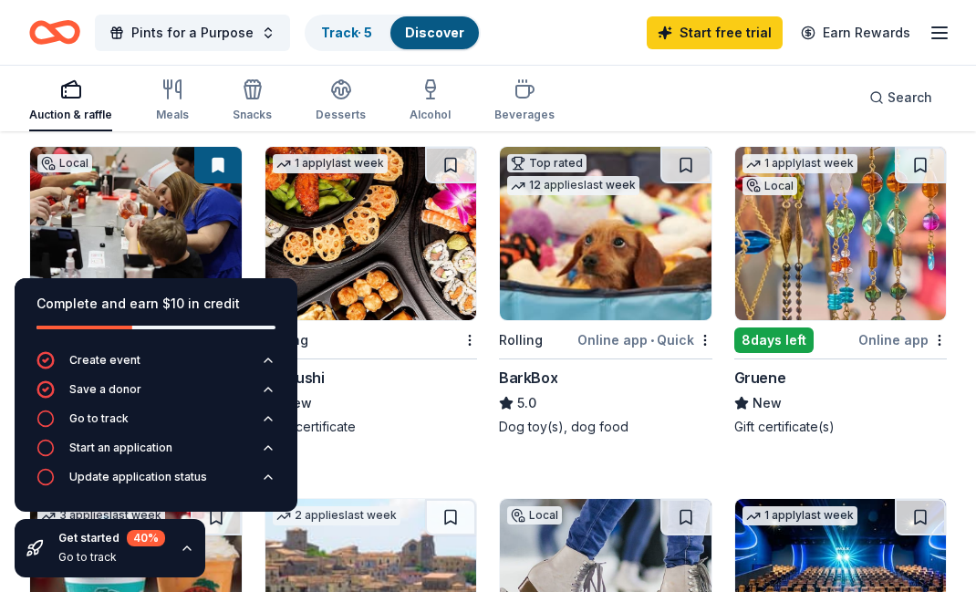
scroll to position [1243, 0]
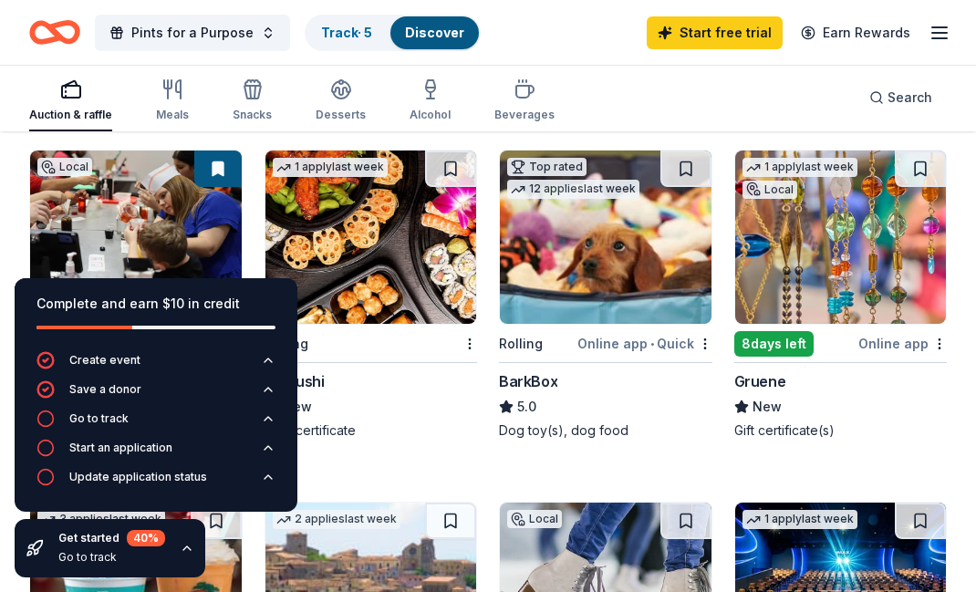
click at [613, 227] on img at bounding box center [606, 237] width 212 height 173
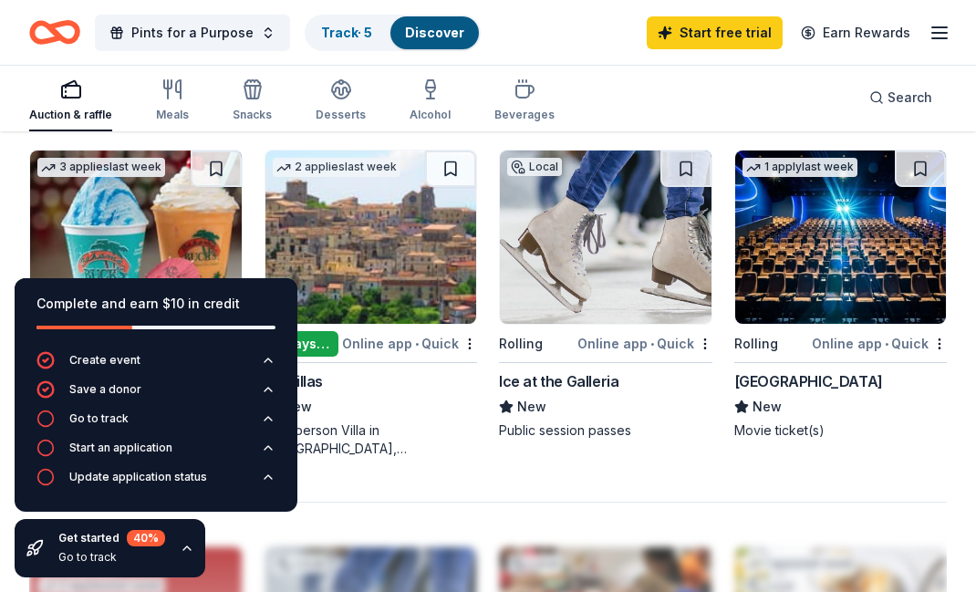
scroll to position [1589, 0]
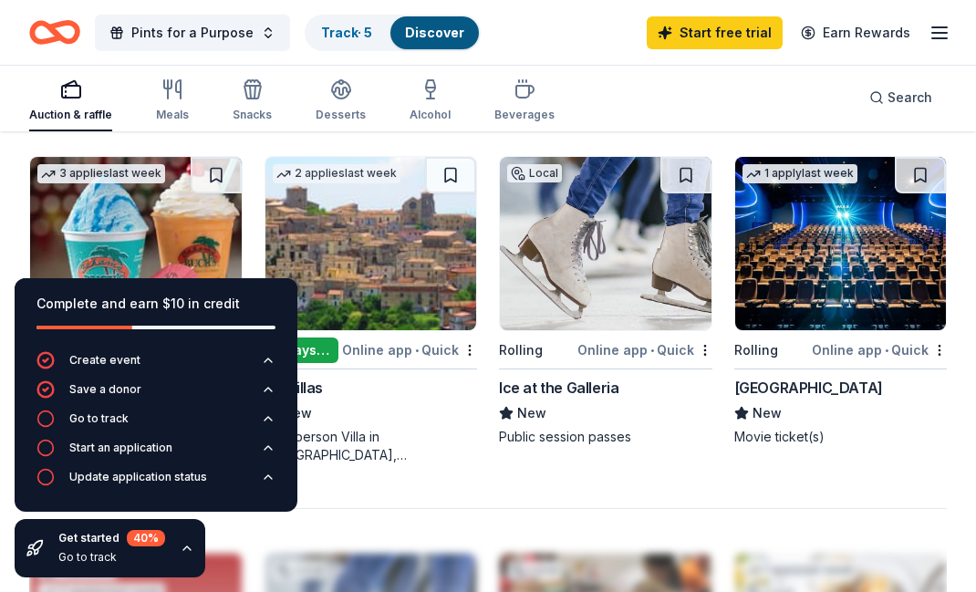
click at [633, 268] on img at bounding box center [606, 243] width 212 height 173
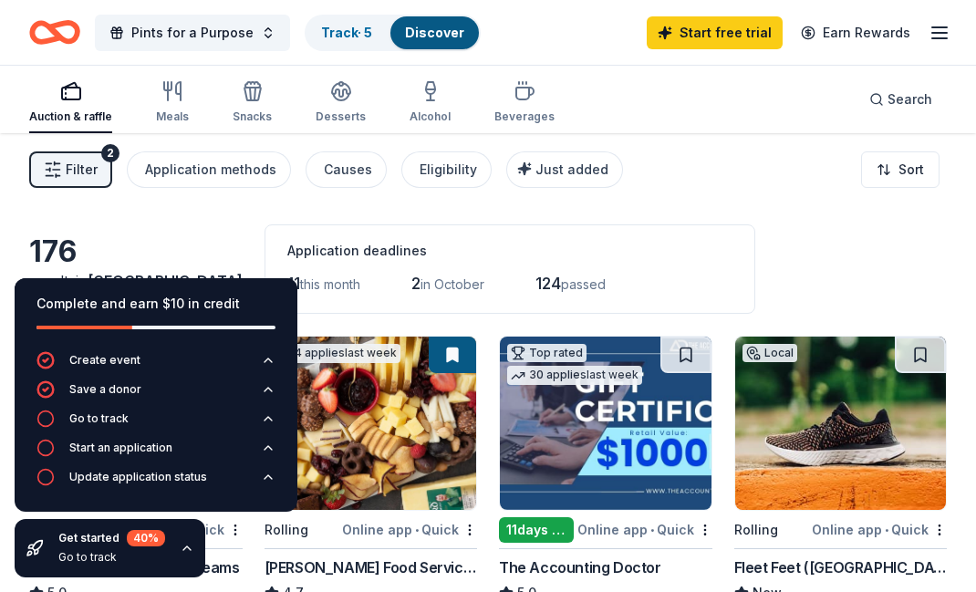
scroll to position [0, 0]
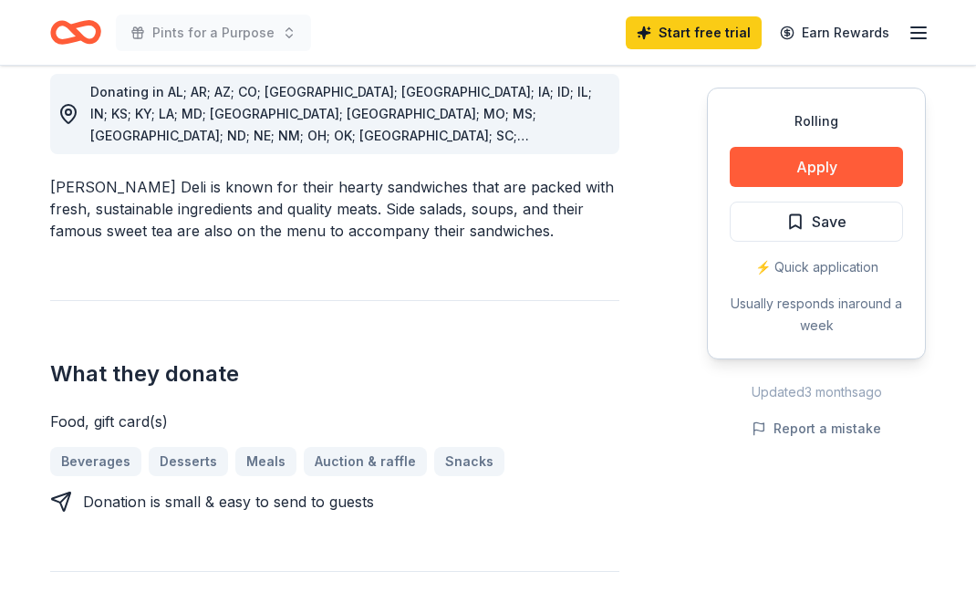
scroll to position [526, 0]
click at [801, 165] on button "Apply" at bounding box center [816, 167] width 173 height 40
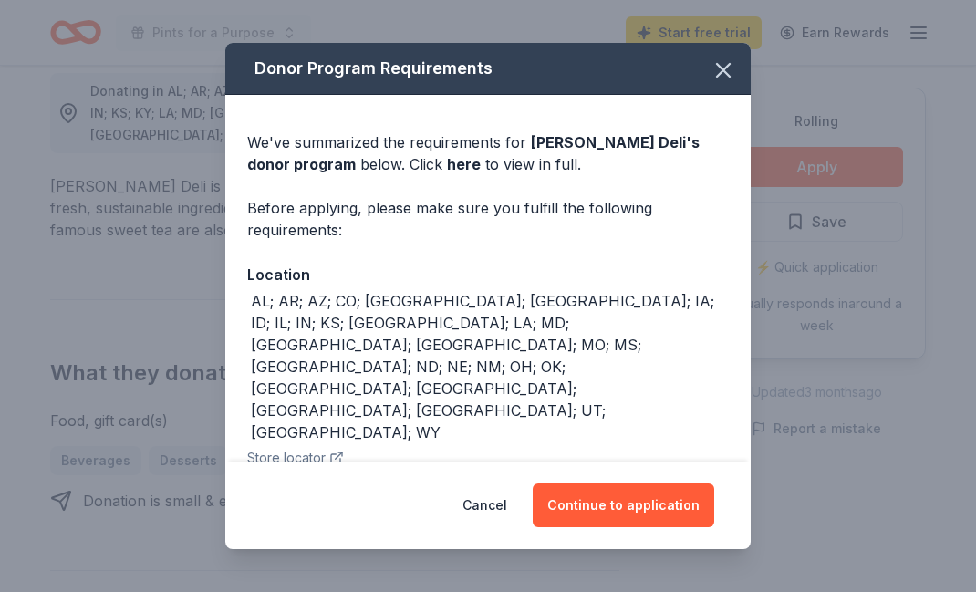
click at [558, 322] on div "AL; AR; AZ; CO; FL; GA; IA; ID; IL; IN; KS; KY; LA; MD; MI; MN; MO; MS; NC; ND;…" at bounding box center [490, 366] width 478 height 153
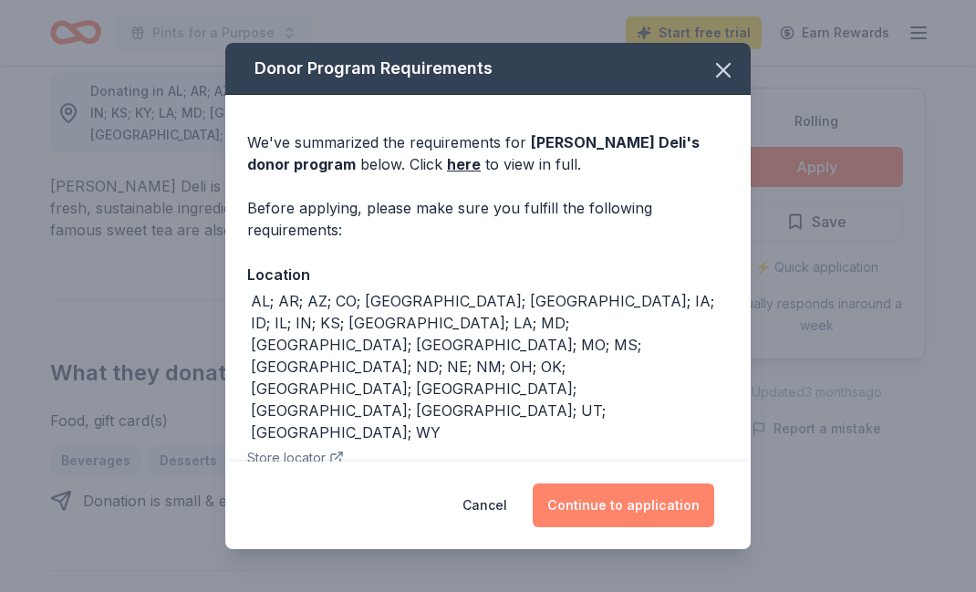
click at [620, 508] on button "Continue to application" at bounding box center [624, 506] width 182 height 44
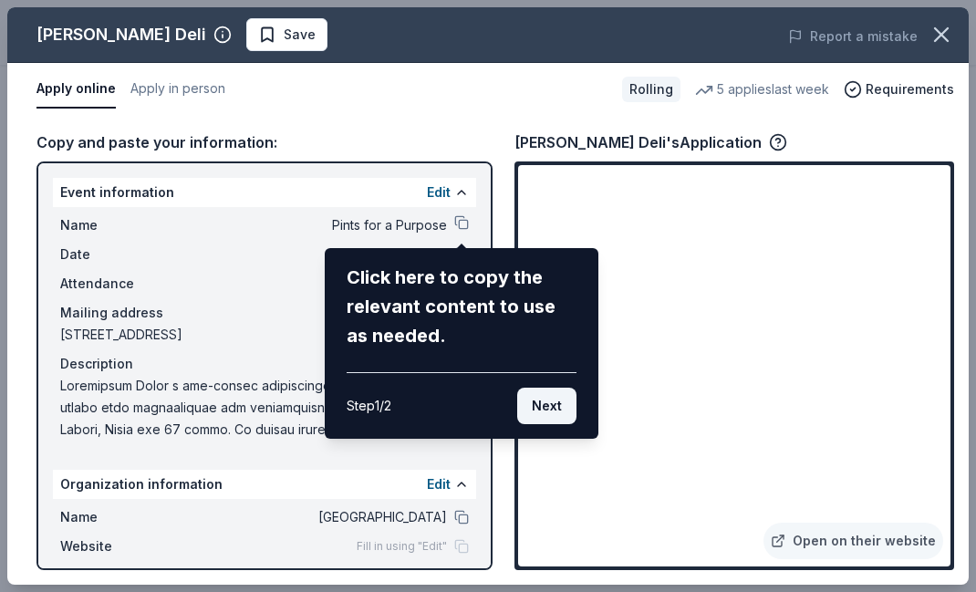
click at [556, 409] on button "Next" at bounding box center [546, 406] width 59 height 37
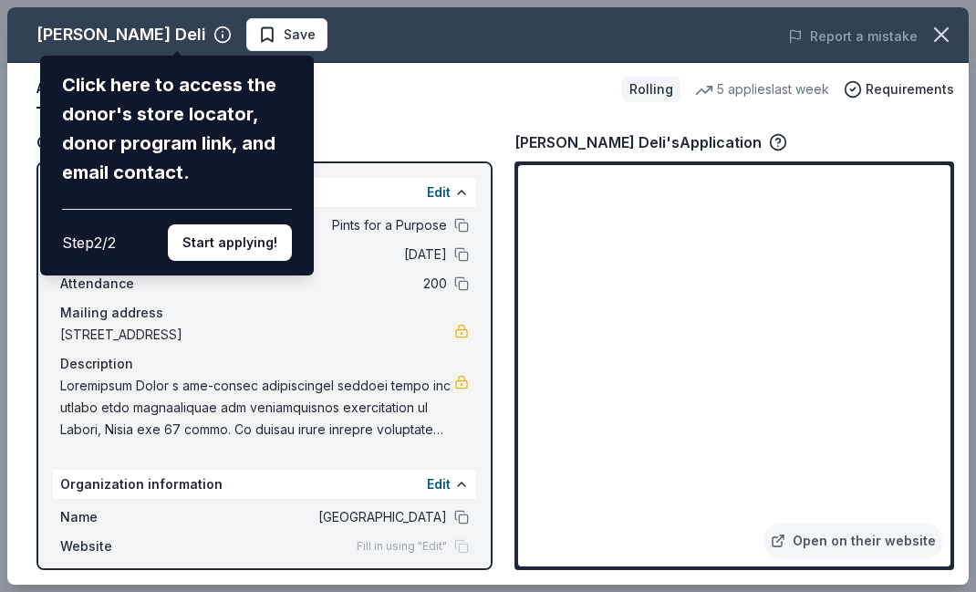
click at [412, 108] on div "McAlister's Deli Click here to access the donor's store locator, donor program …" at bounding box center [488, 296] width 962 height 578
click at [252, 224] on button "Start applying!" at bounding box center [230, 242] width 124 height 37
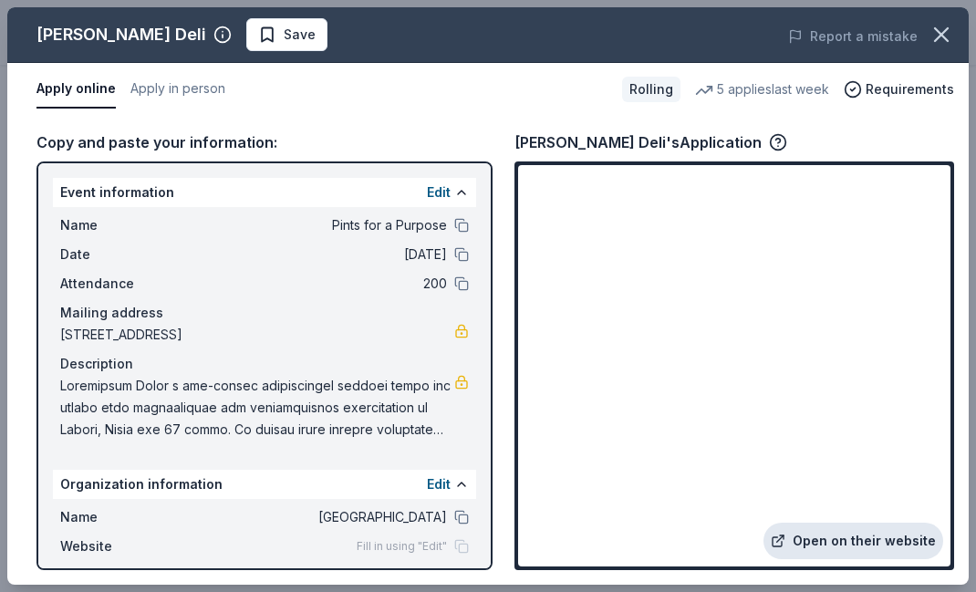
click at [876, 547] on link "Open on their website" at bounding box center [854, 541] width 180 height 37
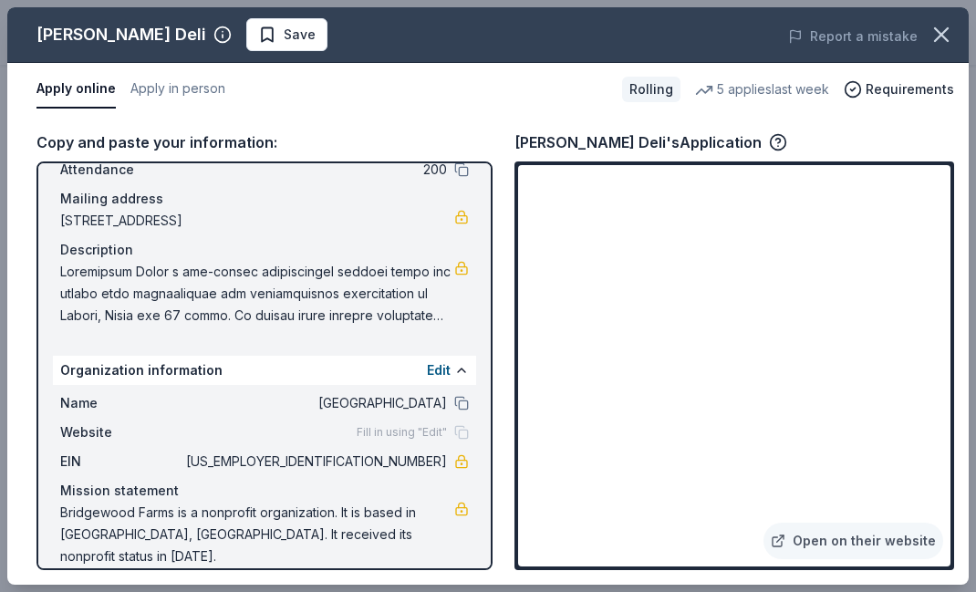
scroll to position [113, 0]
click at [947, 36] on icon "button" at bounding box center [942, 35] width 26 height 26
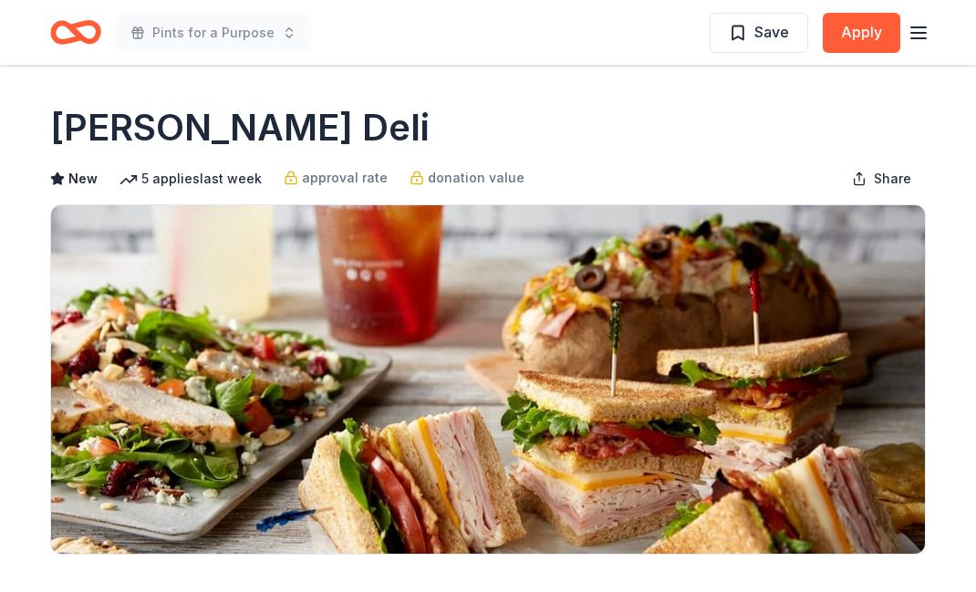
scroll to position [0, 0]
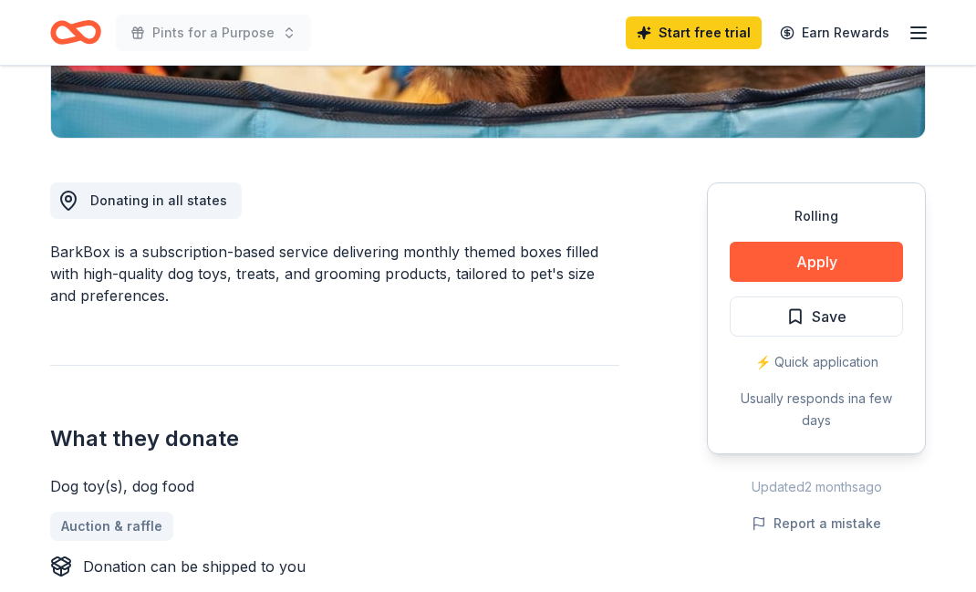
scroll to position [417, 0]
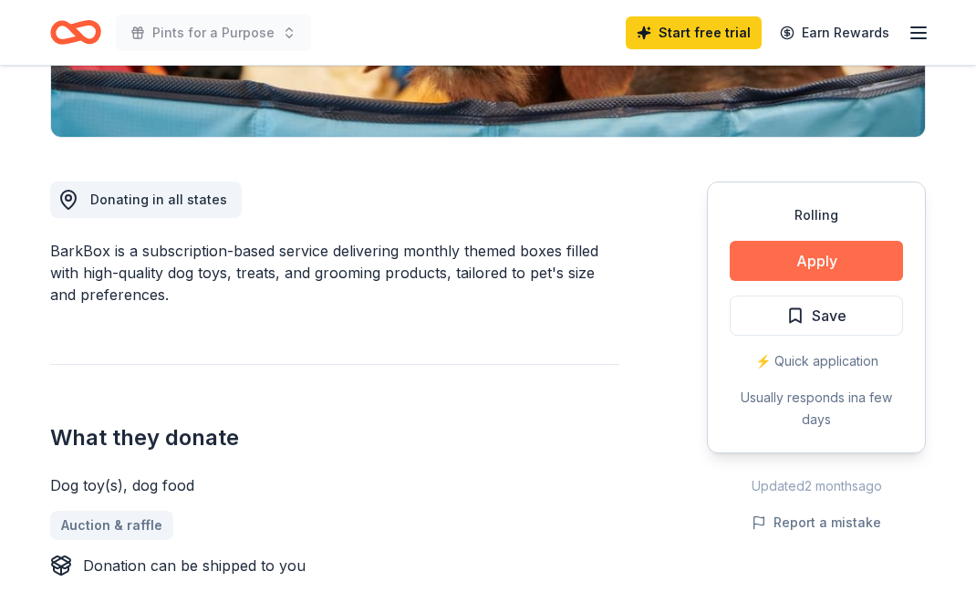
click at [837, 259] on button "Apply" at bounding box center [816, 261] width 173 height 40
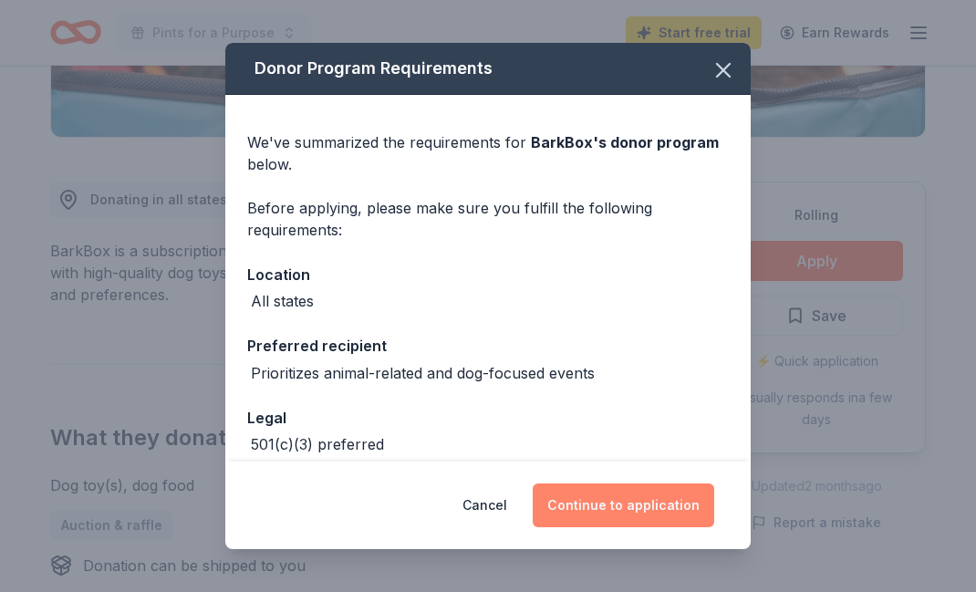
click at [625, 511] on button "Continue to application" at bounding box center [624, 506] width 182 height 44
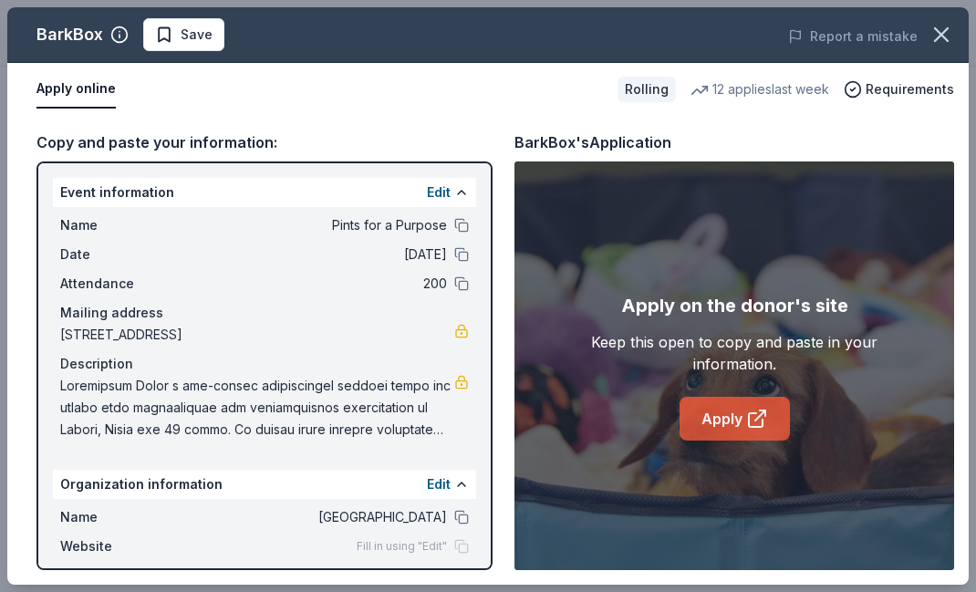
click at [729, 414] on link "Apply" at bounding box center [735, 419] width 110 height 44
click at [947, 30] on icon "button" at bounding box center [941, 34] width 13 height 13
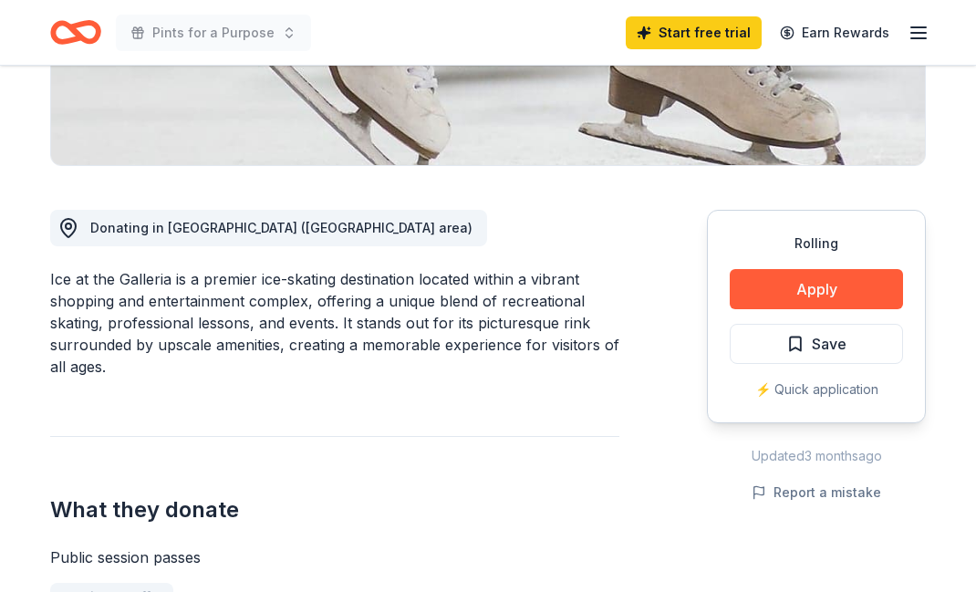
scroll to position [406, 0]
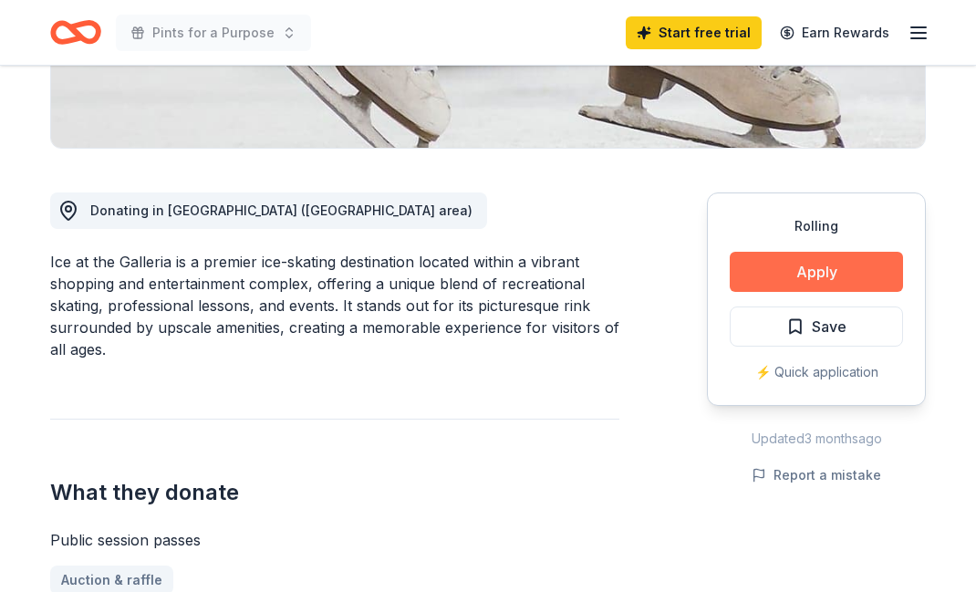
click at [802, 274] on button "Apply" at bounding box center [816, 272] width 173 height 40
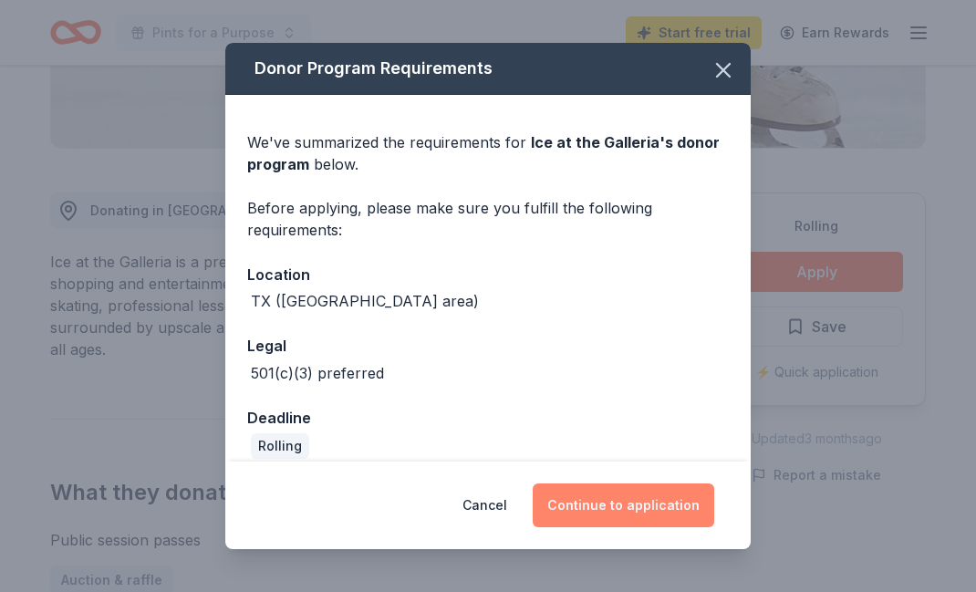
click at [621, 512] on button "Continue to application" at bounding box center [624, 506] width 182 height 44
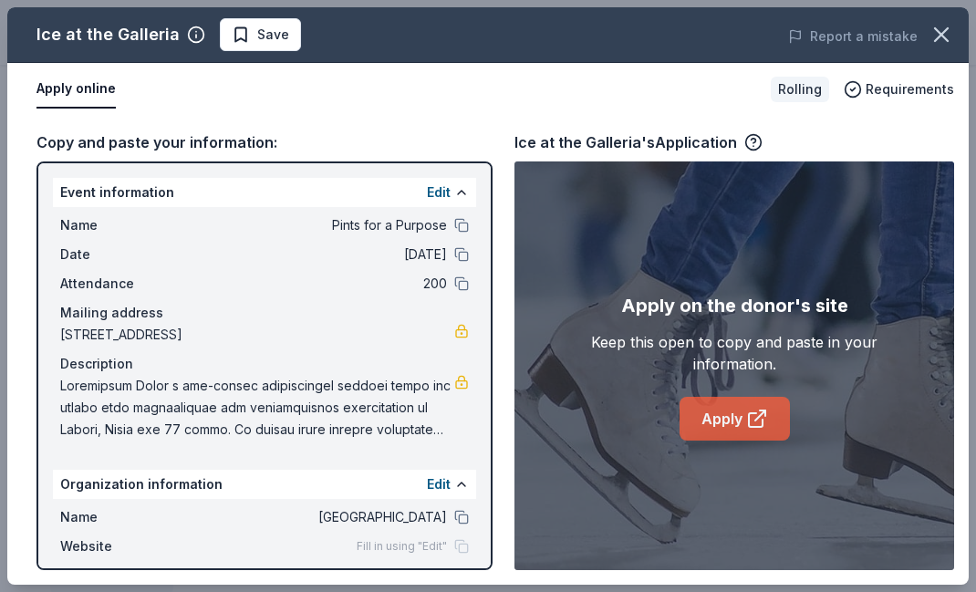
click at [749, 422] on icon at bounding box center [756, 420] width 14 height 14
click at [940, 25] on icon "button" at bounding box center [942, 35] width 26 height 26
